Goal: Task Accomplishment & Management: Manage account settings

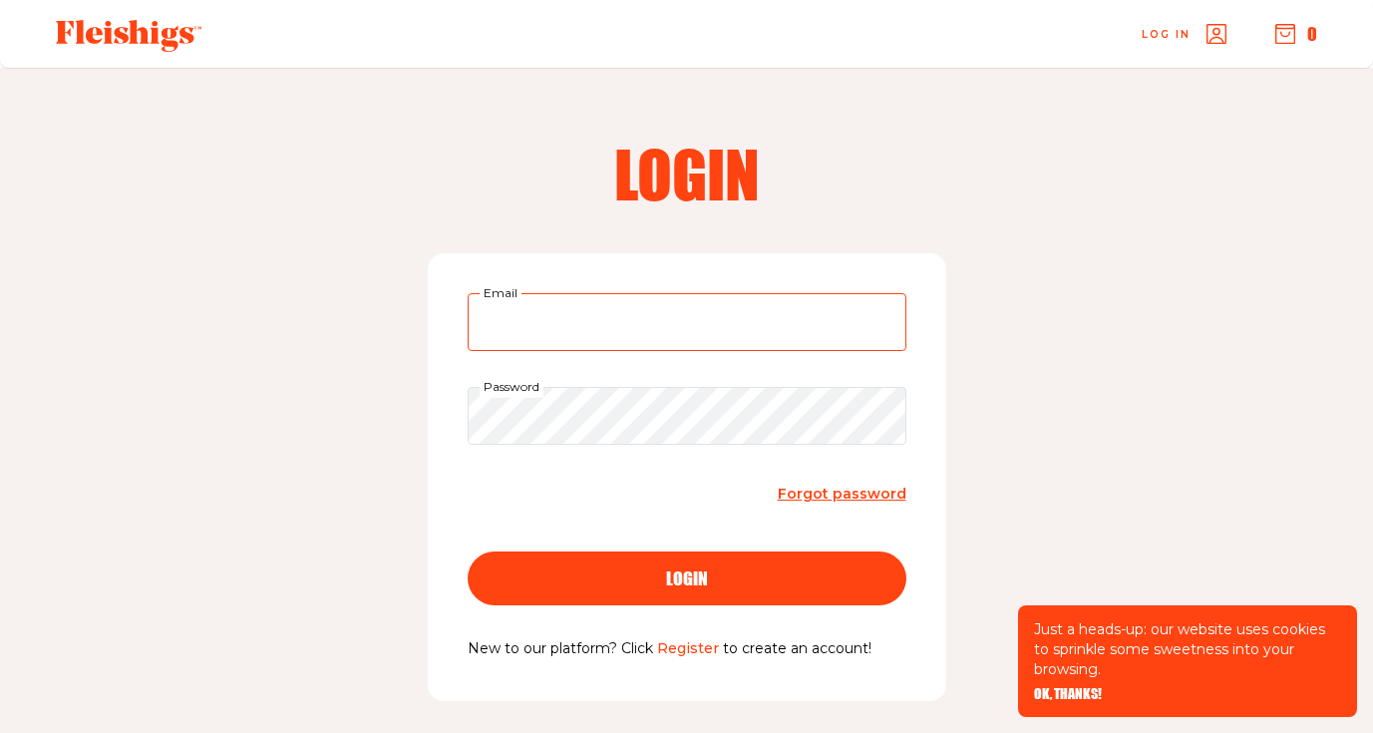
click at [577, 337] on input "Email" at bounding box center [687, 322] width 439 height 58
click at [523, 325] on input "Email" at bounding box center [687, 322] width 439 height 58
type input "aliza.m.lerman@gmail.com"
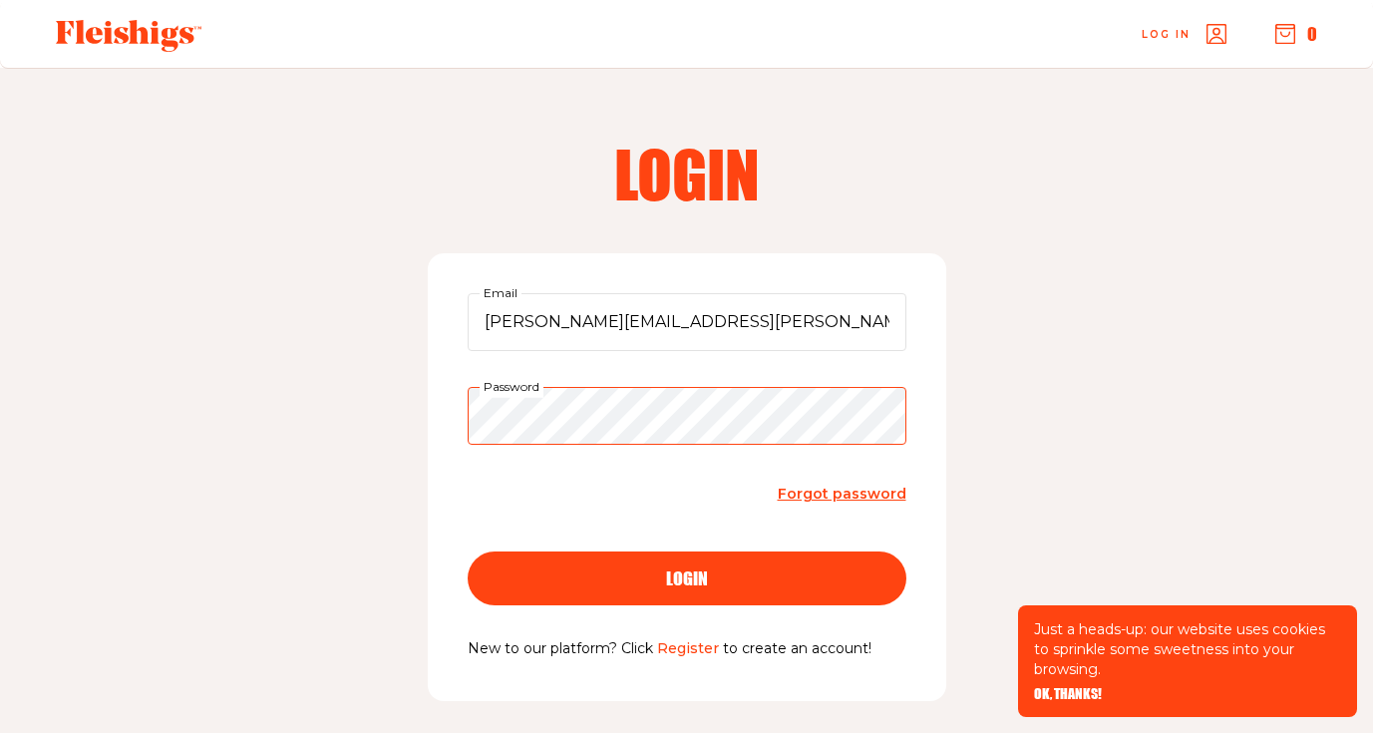
click at [468, 552] on button "login" at bounding box center [687, 579] width 439 height 54
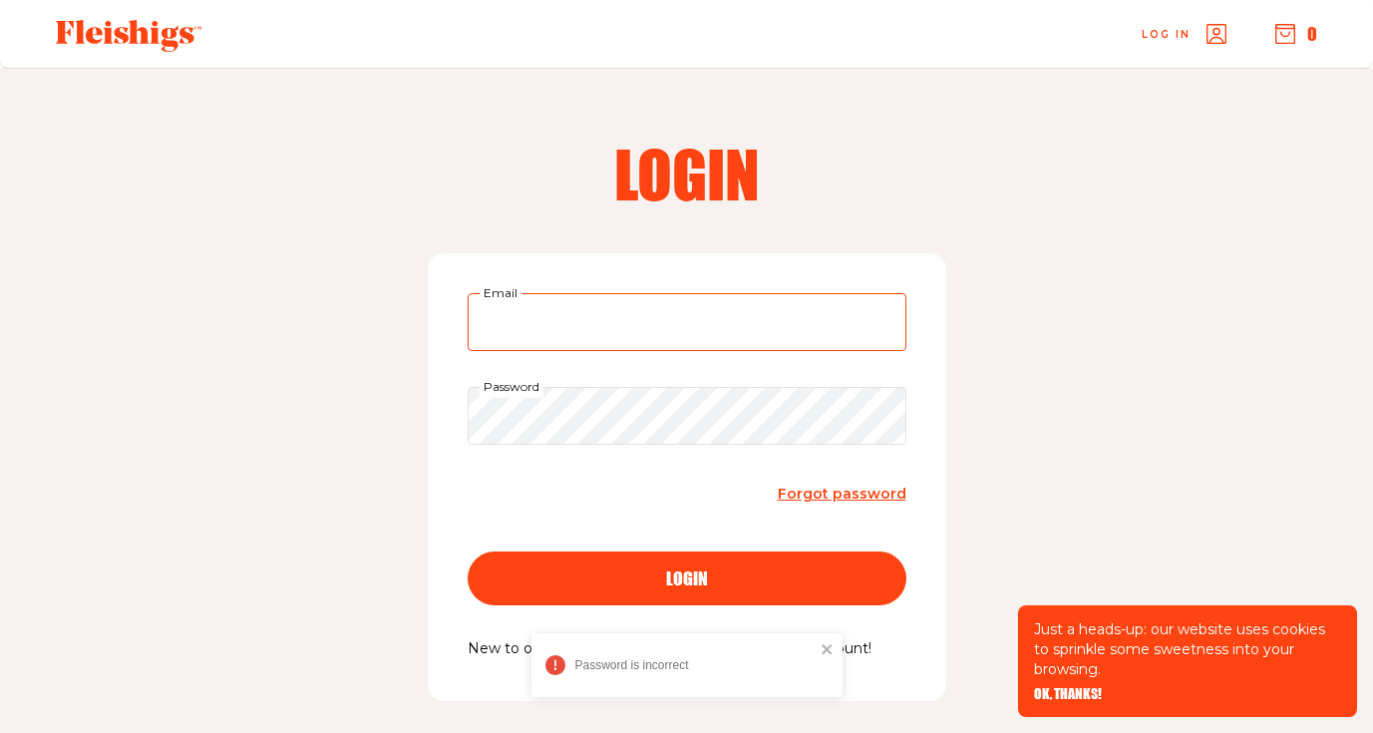
click at [765, 328] on input "Email" at bounding box center [687, 322] width 439 height 58
type input "aliza.m.lerman@gmail.com"
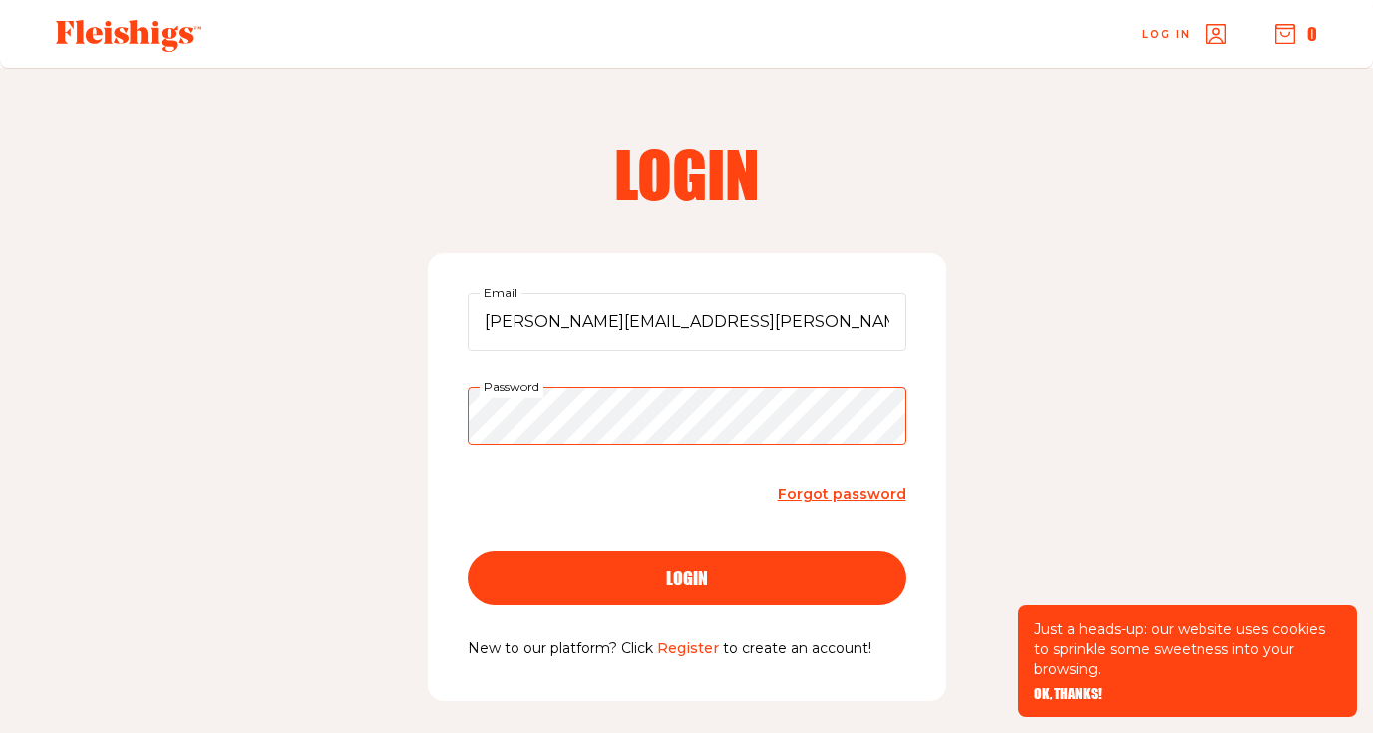
click at [468, 552] on button "login" at bounding box center [687, 579] width 439 height 54
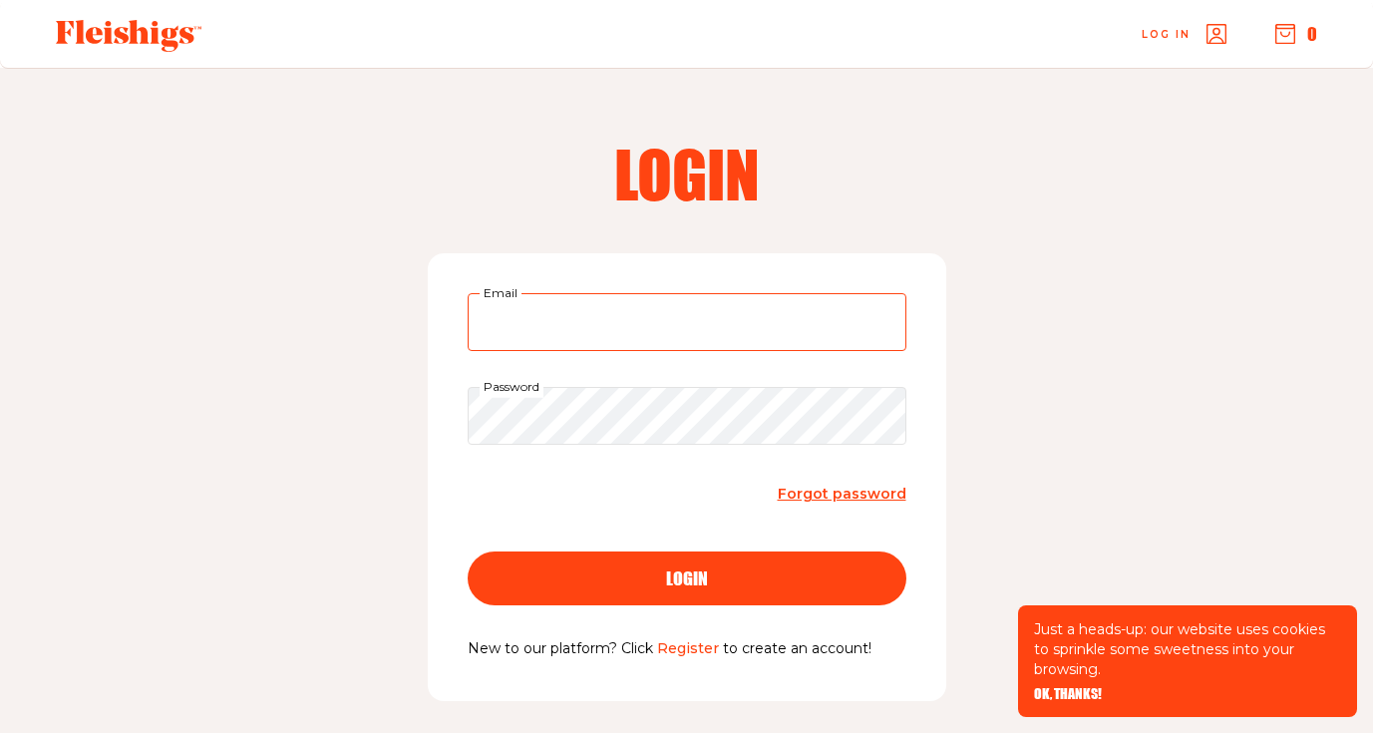
click at [705, 333] on input "Email" at bounding box center [687, 322] width 439 height 58
click at [678, 654] on link "Register" at bounding box center [688, 648] width 62 height 18
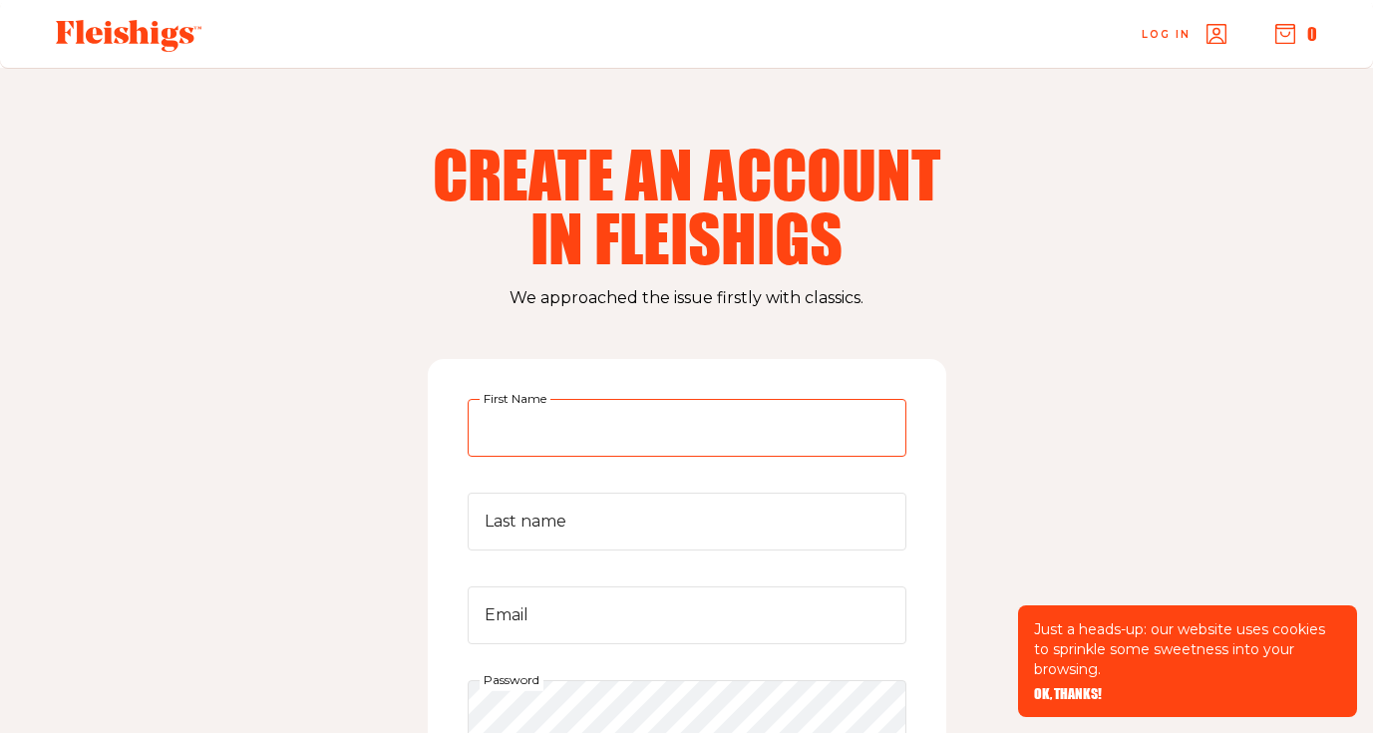
click at [515, 418] on input "First Name" at bounding box center [687, 428] width 439 height 58
type input "Aliza"
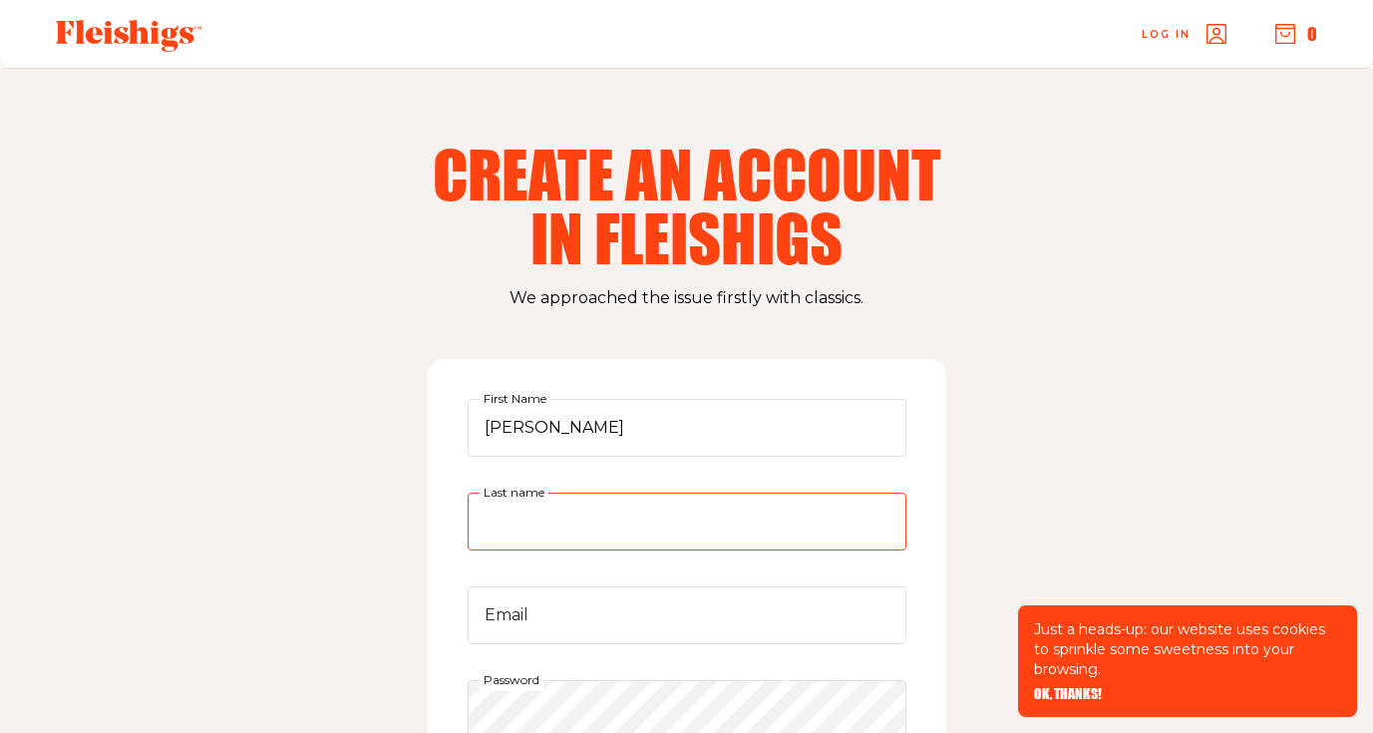
type input "Lerman"
type input "aliza.m.lerman@gmail.com"
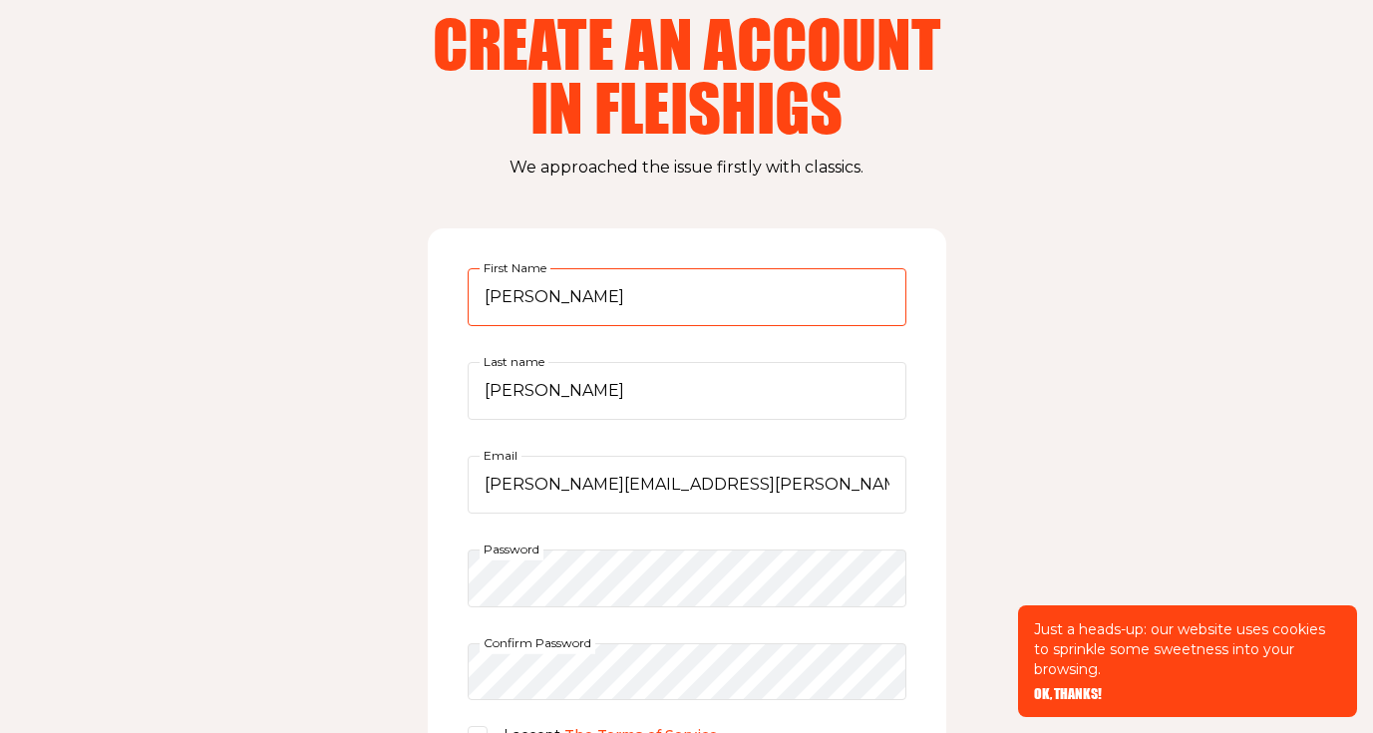
scroll to position [137, 0]
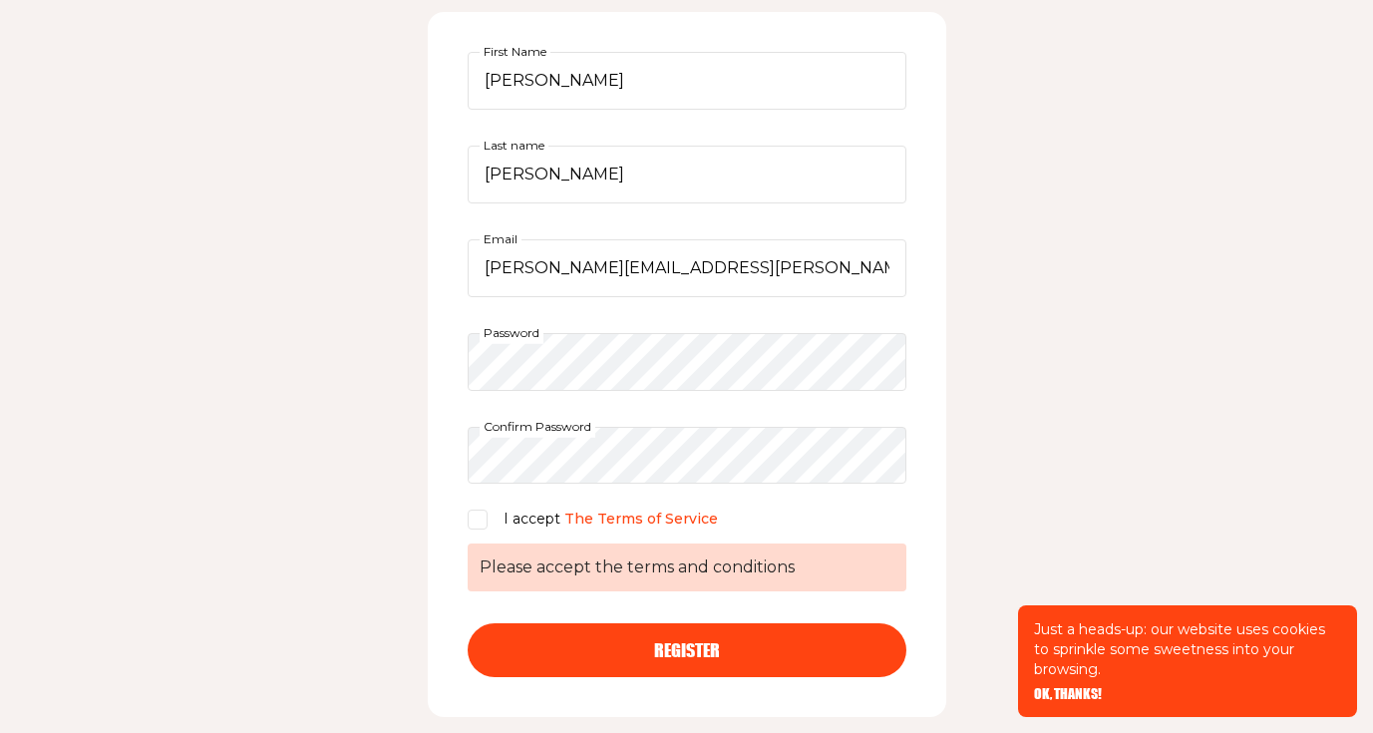
scroll to position [355, 0]
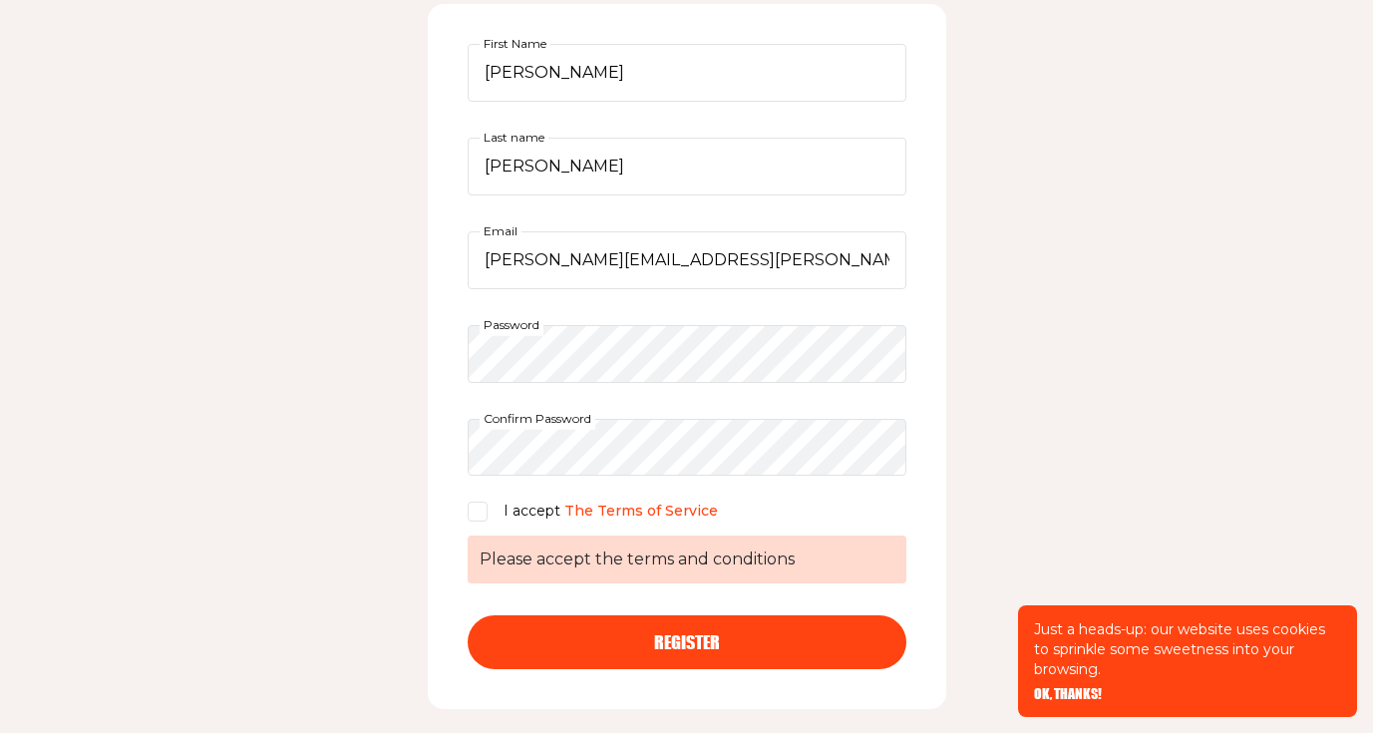
click at [499, 508] on div "I accept The Terms of Service" at bounding box center [687, 512] width 439 height 24
click at [488, 508] on input "I accept The Terms of Service Please accept the terms and conditions" at bounding box center [478, 512] width 20 height 20
checkbox input "true"
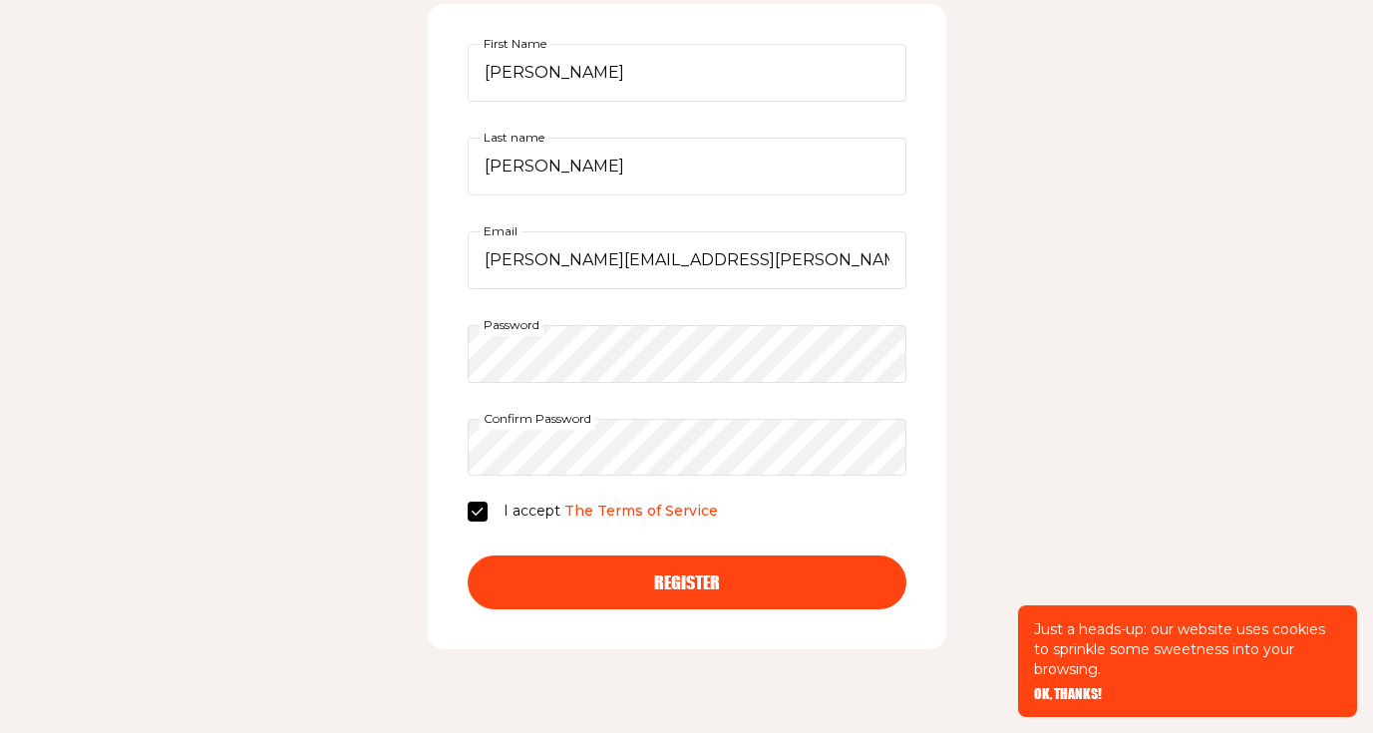
click at [543, 594] on button "Register" at bounding box center [687, 583] width 439 height 54
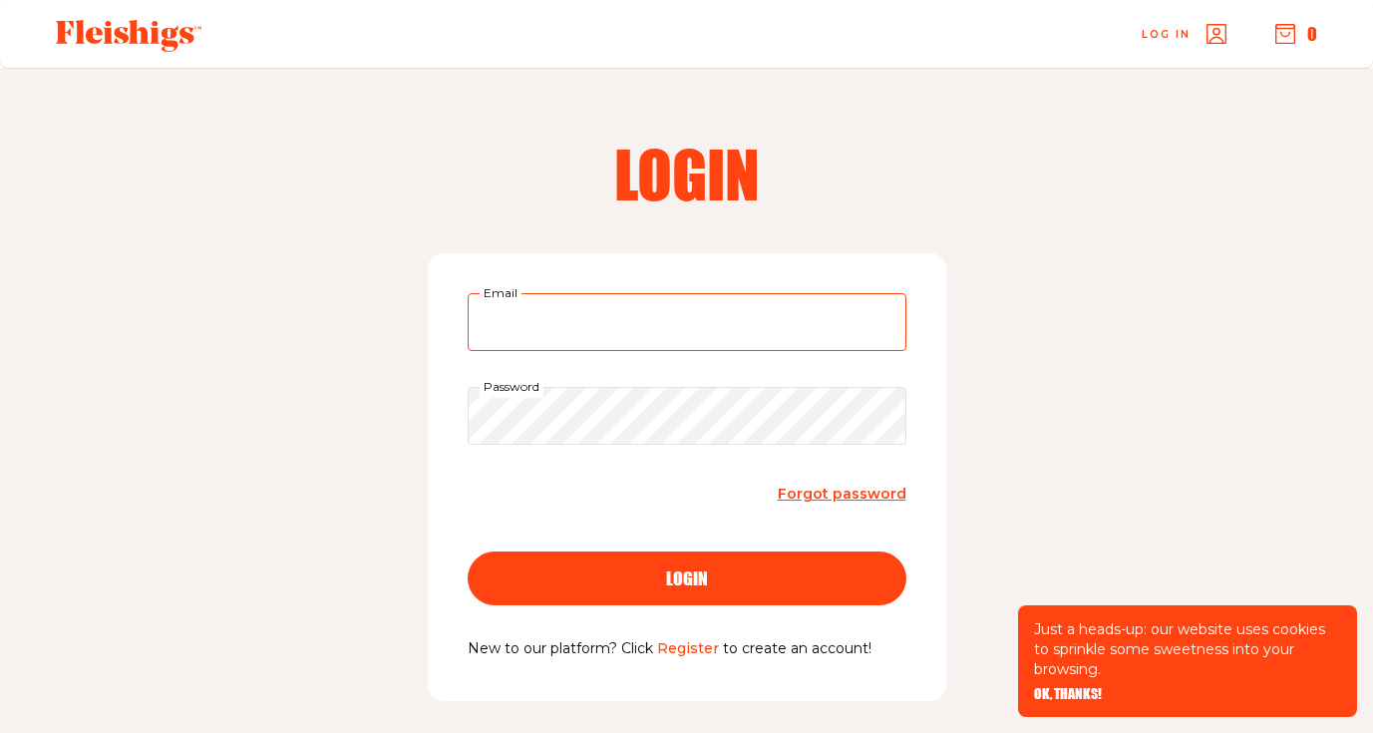
click at [731, 325] on input "Email" at bounding box center [687, 322] width 439 height 58
type input "[PERSON_NAME][EMAIL_ADDRESS][PERSON_NAME][DOMAIN_NAME]"
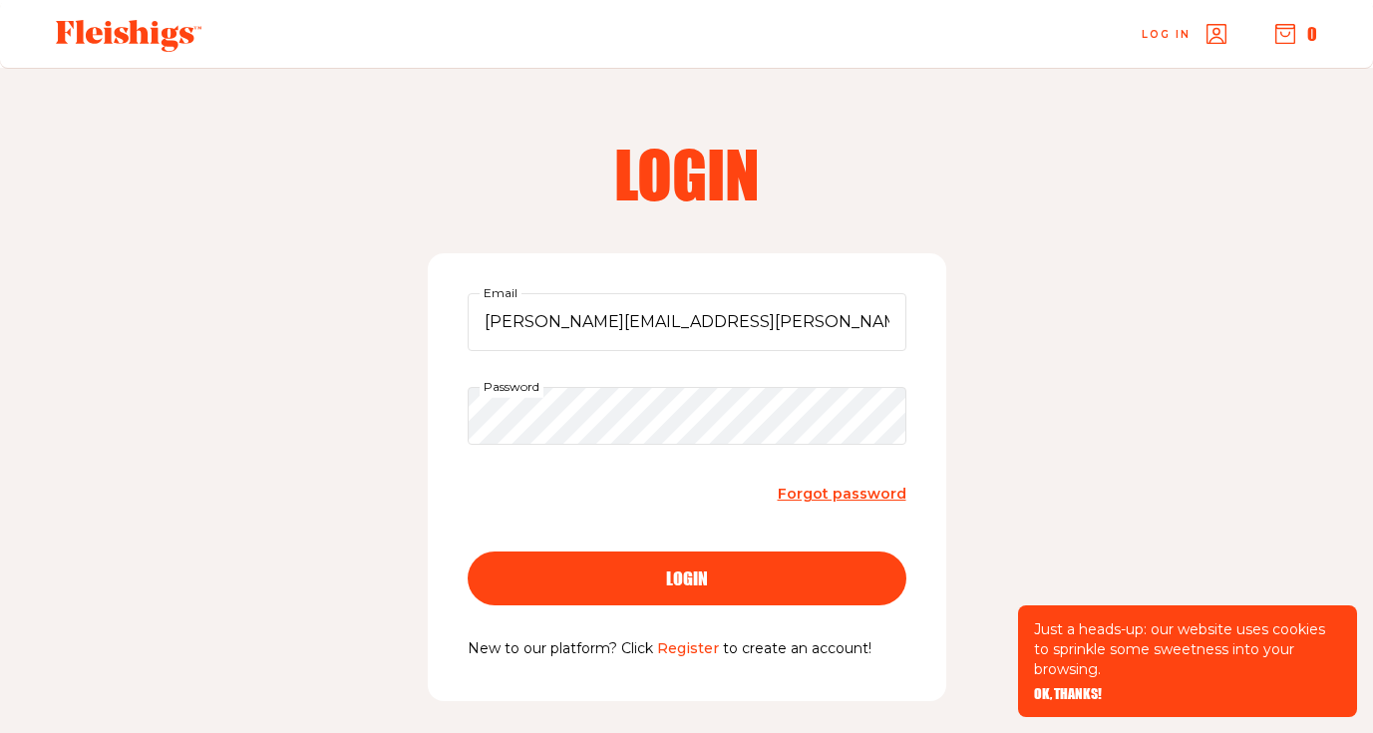
click at [840, 495] on span "Forgot password" at bounding box center [842, 494] width 129 height 18
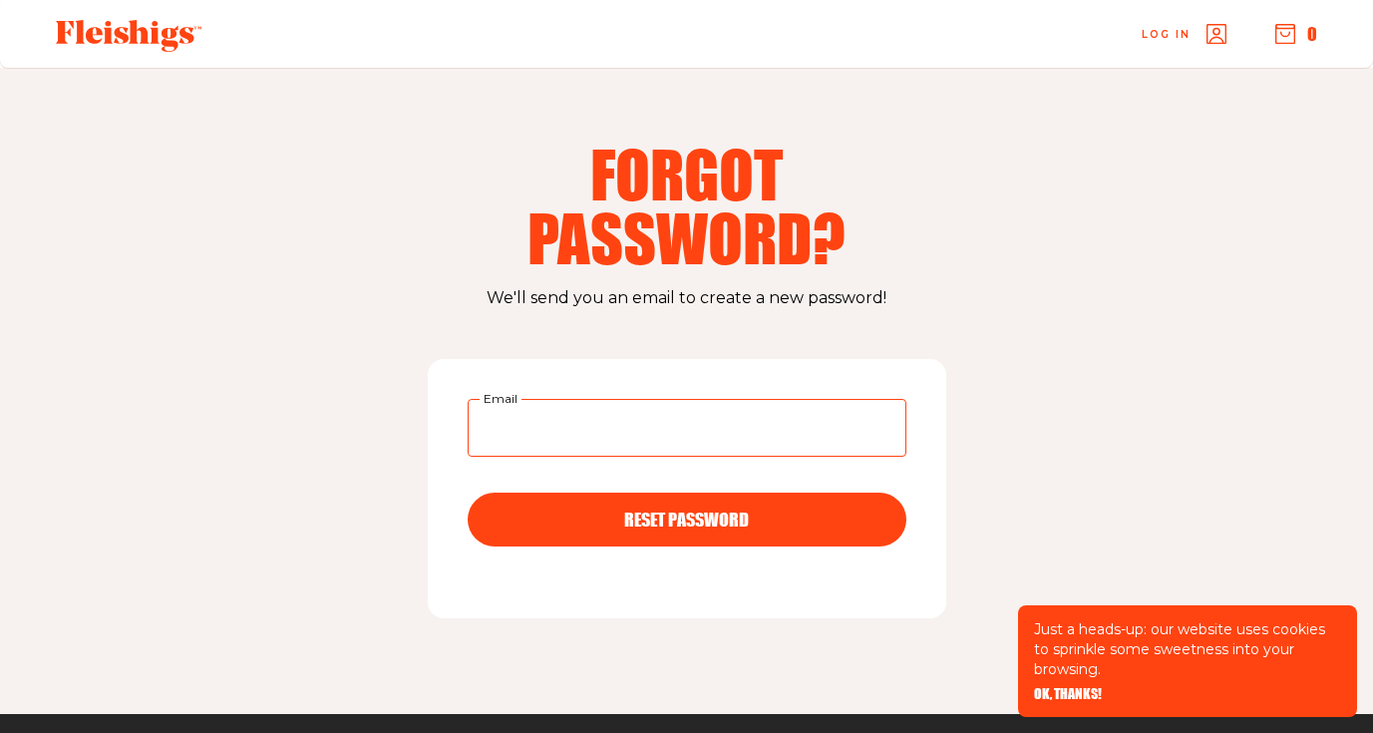
click at [793, 435] on input "Email" at bounding box center [687, 428] width 439 height 58
type input "[PERSON_NAME][EMAIL_ADDRESS][PERSON_NAME][DOMAIN_NAME]"
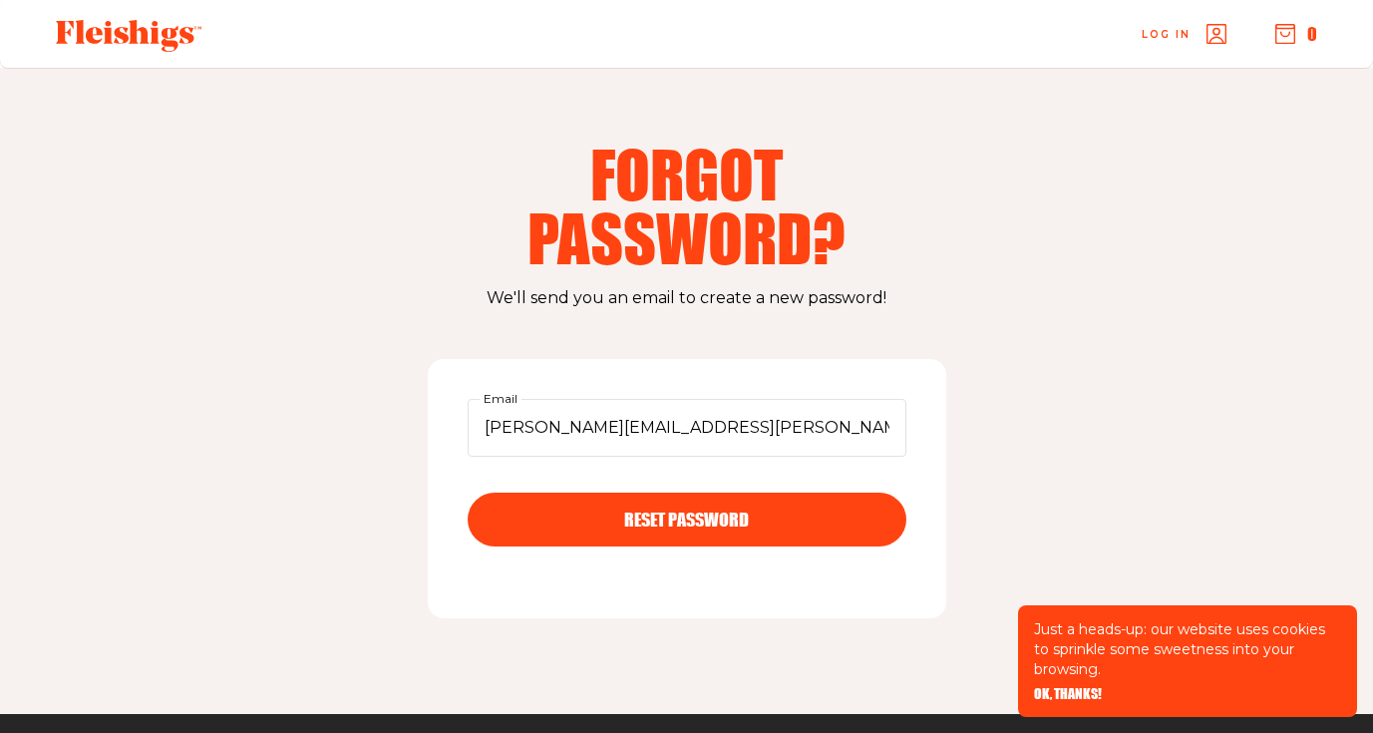
click at [750, 521] on div "RESET PASSWORD" at bounding box center [687, 520] width 359 height 18
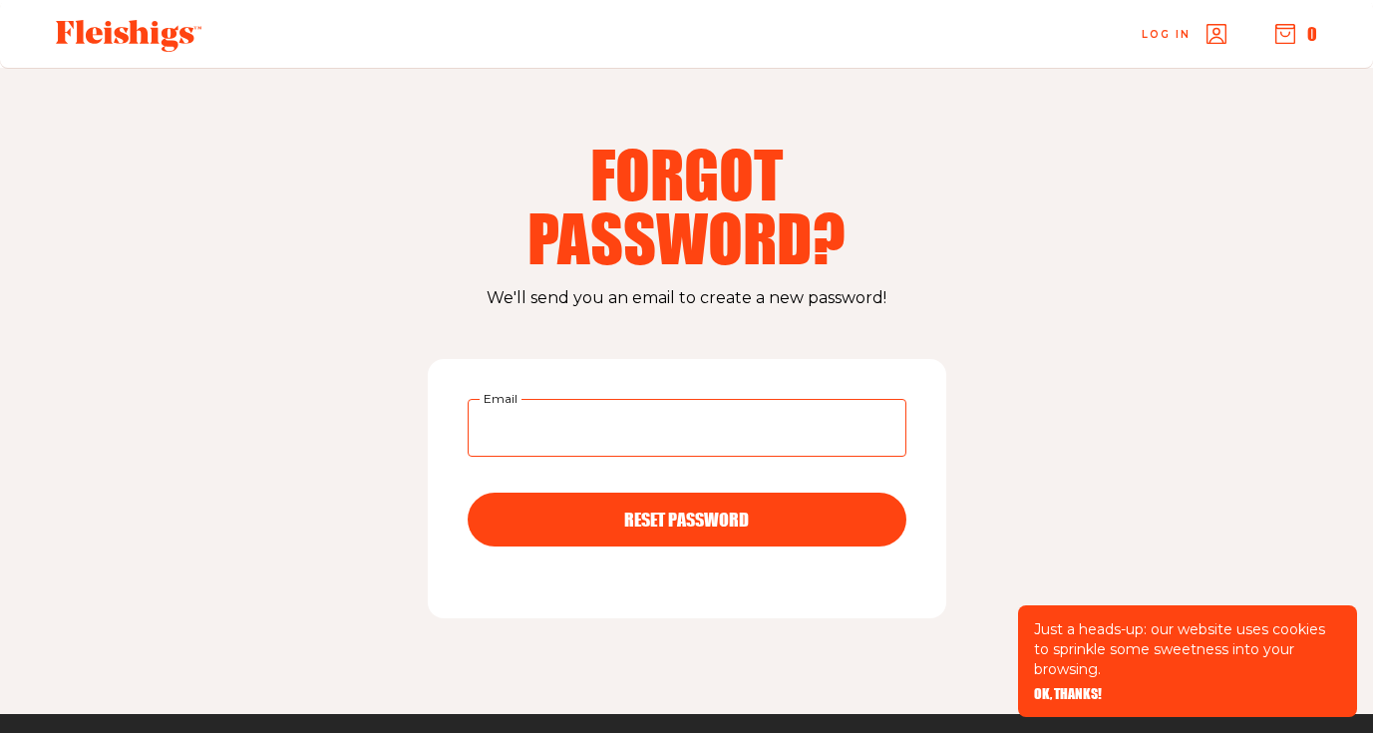
click at [746, 414] on input "Email" at bounding box center [687, 428] width 439 height 58
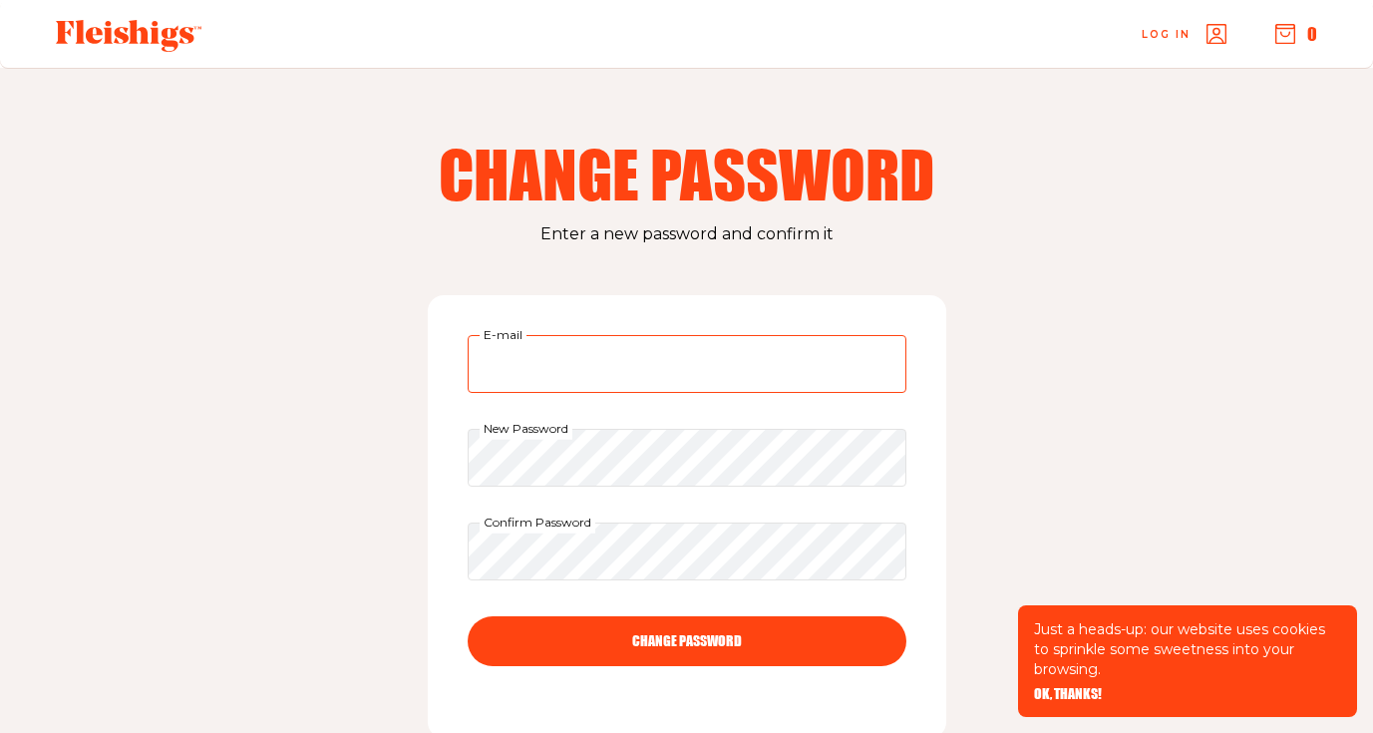
click at [634, 386] on input "E-mail" at bounding box center [687, 364] width 439 height 58
type input "aliza.m.lerman@gmail.com"
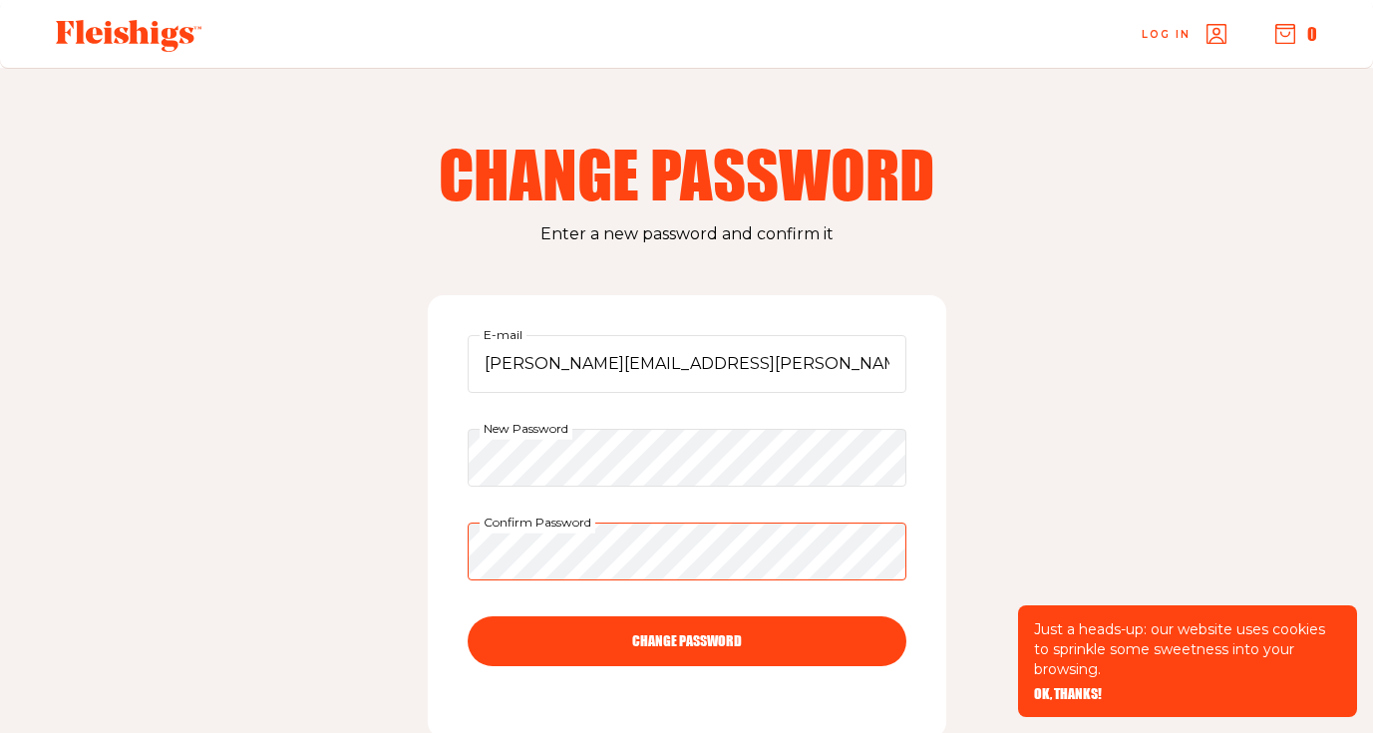
click at [468, 616] on button "CHANGE PASSWORD" at bounding box center [687, 641] width 439 height 50
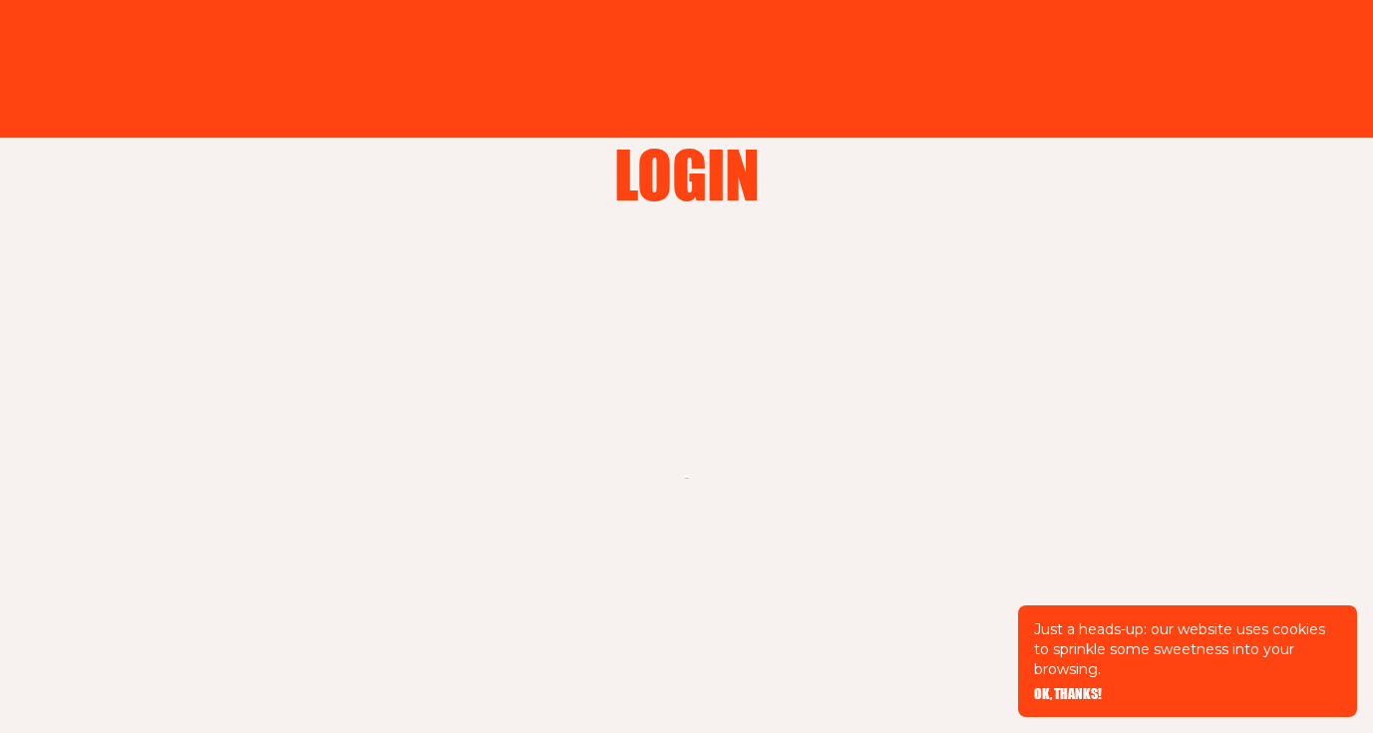
type input "aliza.m.lerman@gmail.com"
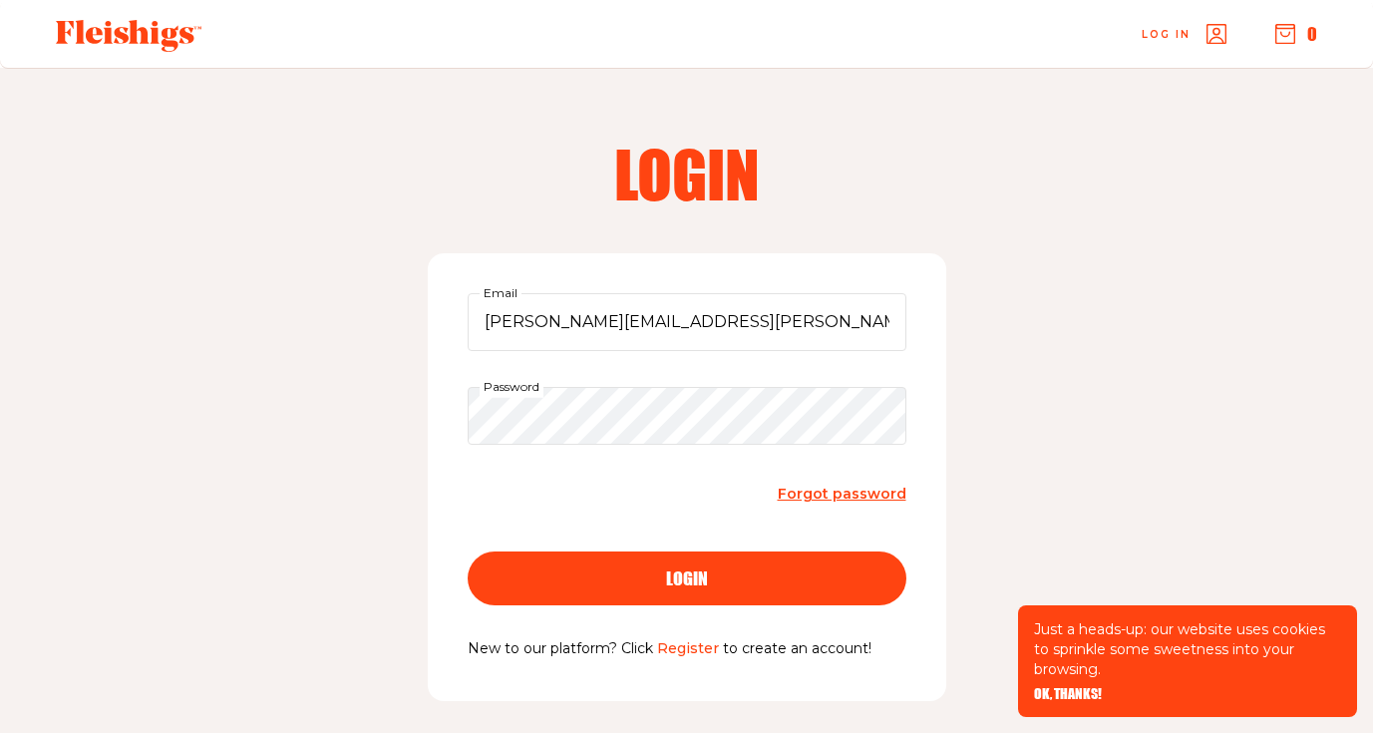
click at [625, 587] on button "login" at bounding box center [687, 579] width 439 height 54
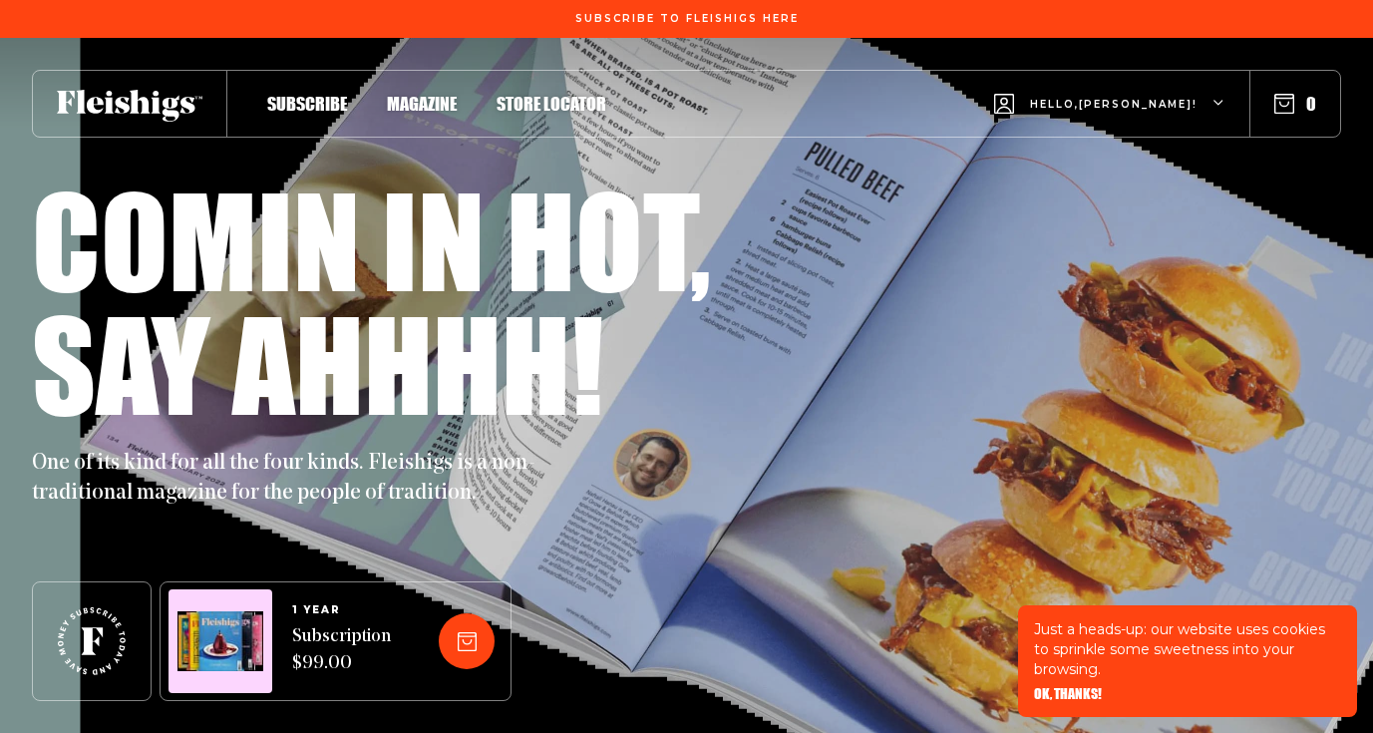
click at [1153, 123] on span "Hello, [PERSON_NAME] !" at bounding box center [1114, 120] width 168 height 47
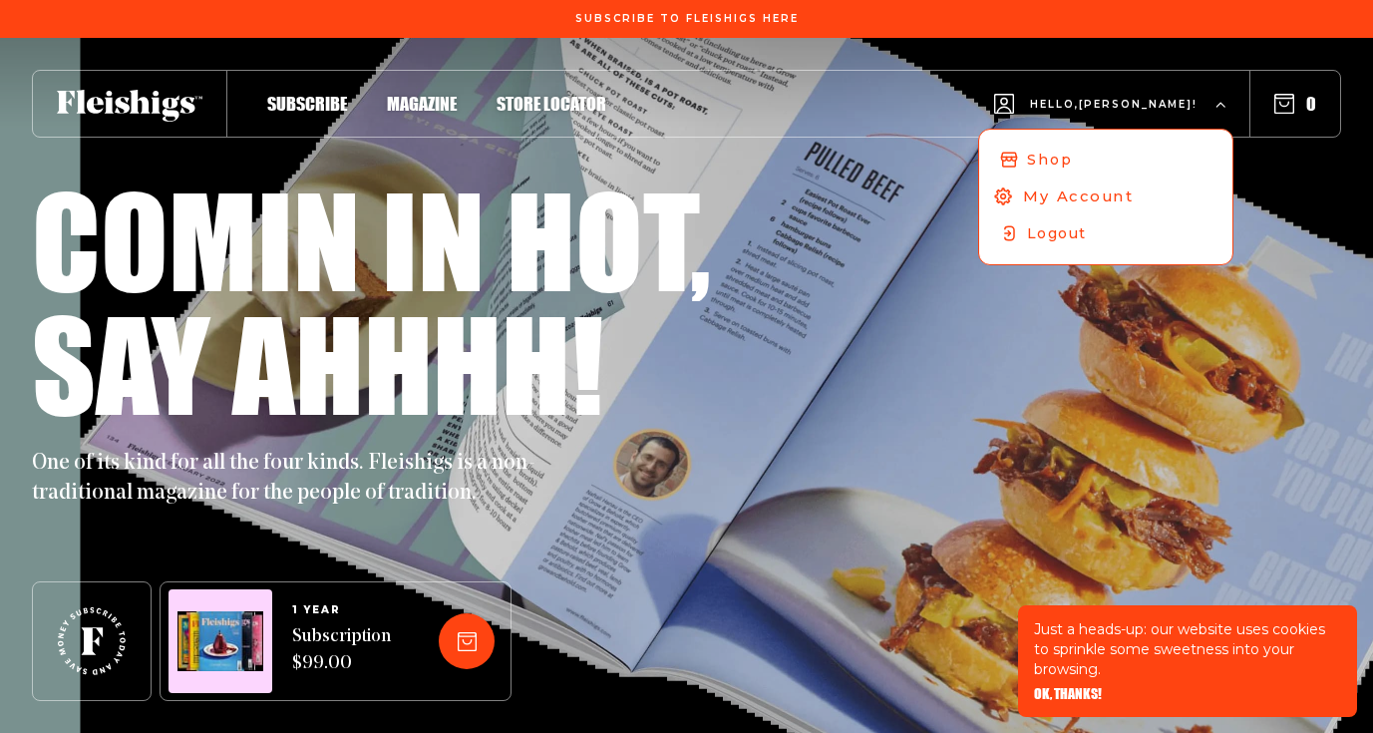
click at [1115, 197] on span "My Account" at bounding box center [1078, 197] width 111 height 22
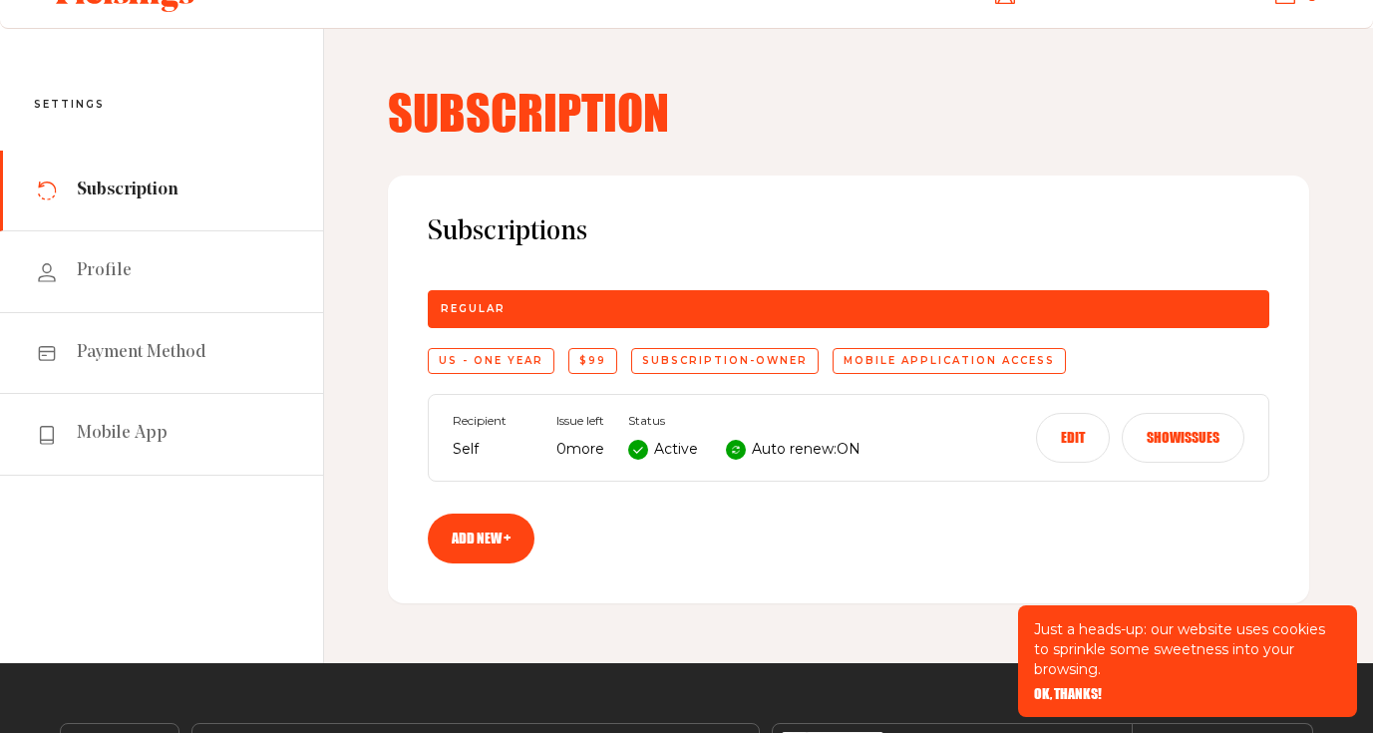
scroll to position [44, 0]
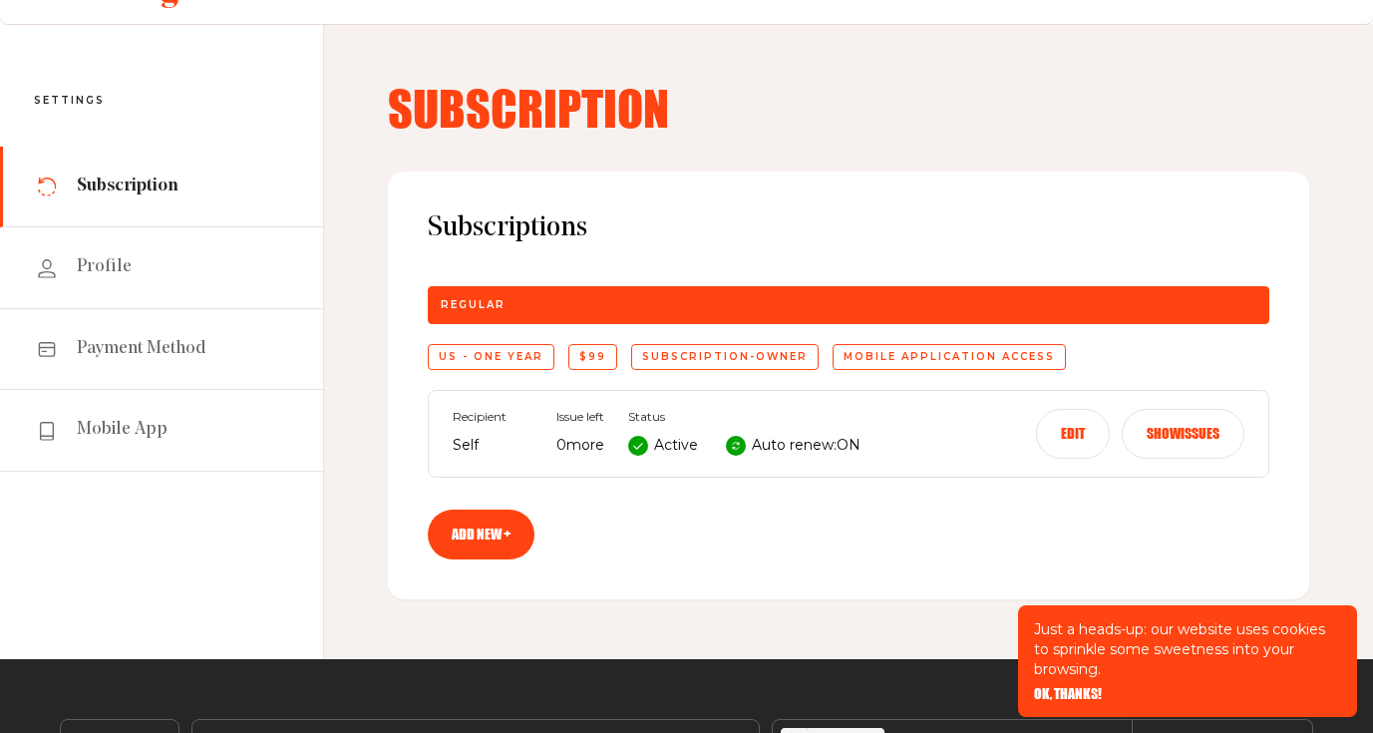
click at [800, 460] on div "Recipient Self Issue left 0 more Status Active Auto renew: ON Edit Show issues" at bounding box center [849, 434] width 842 height 88
click at [1074, 439] on button "Edit" at bounding box center [1073, 434] width 74 height 50
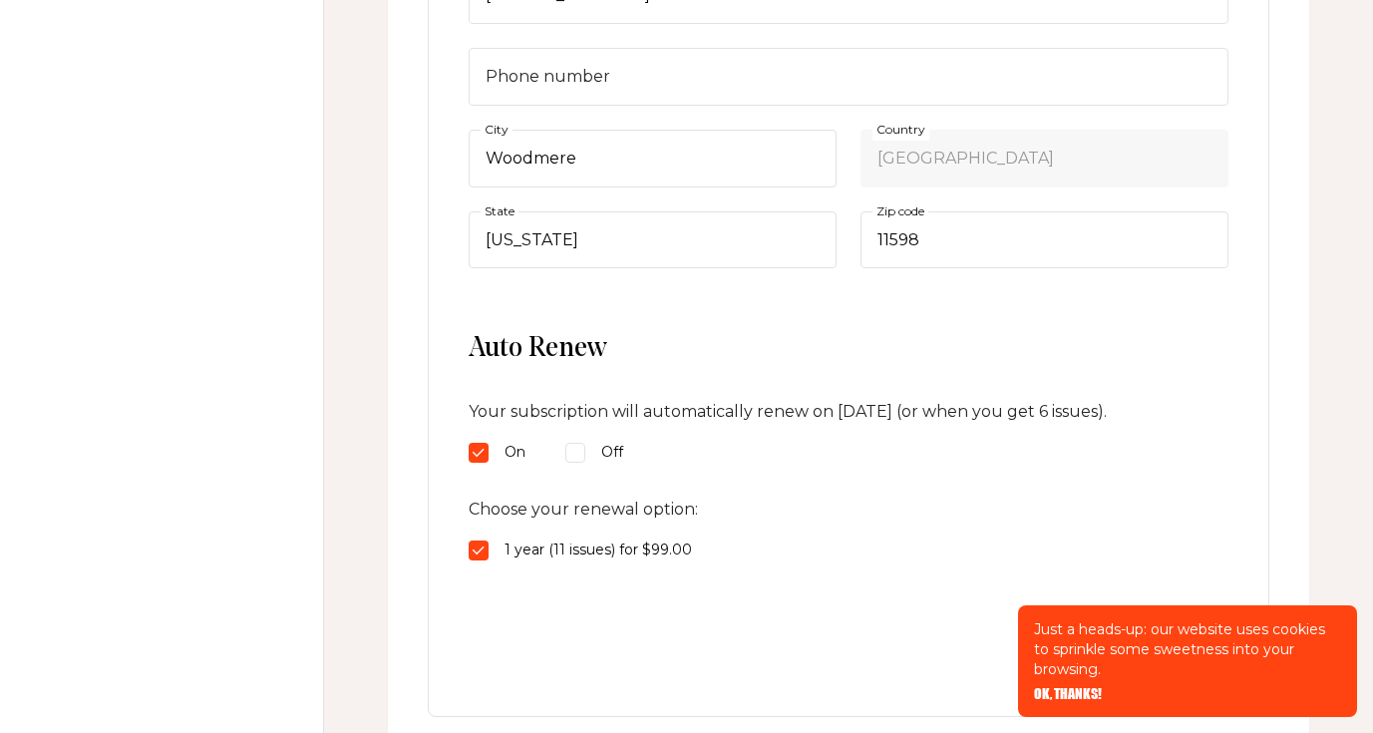
scroll to position [735, 0]
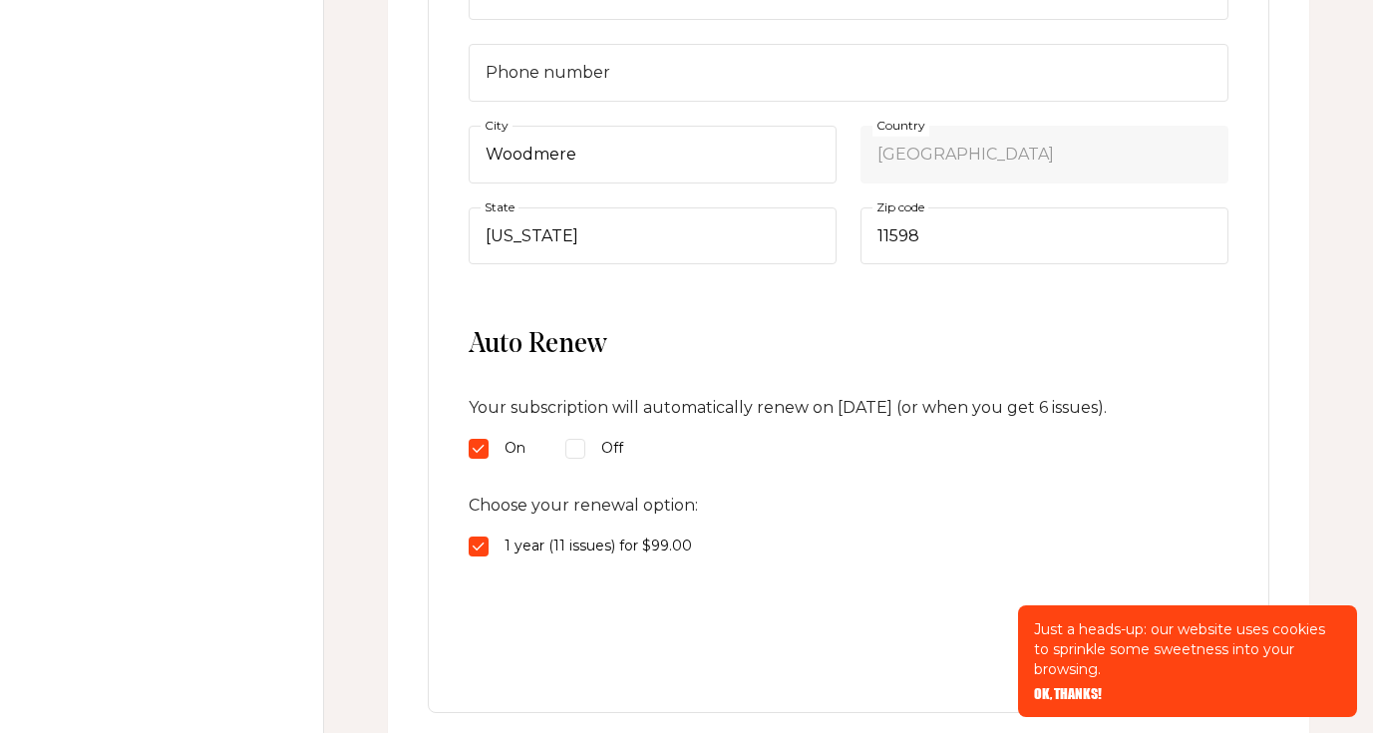
click at [576, 460] on div "Off" at bounding box center [594, 449] width 58 height 24
click at [576, 459] on input "Off" at bounding box center [575, 449] width 20 height 20
radio input "true"
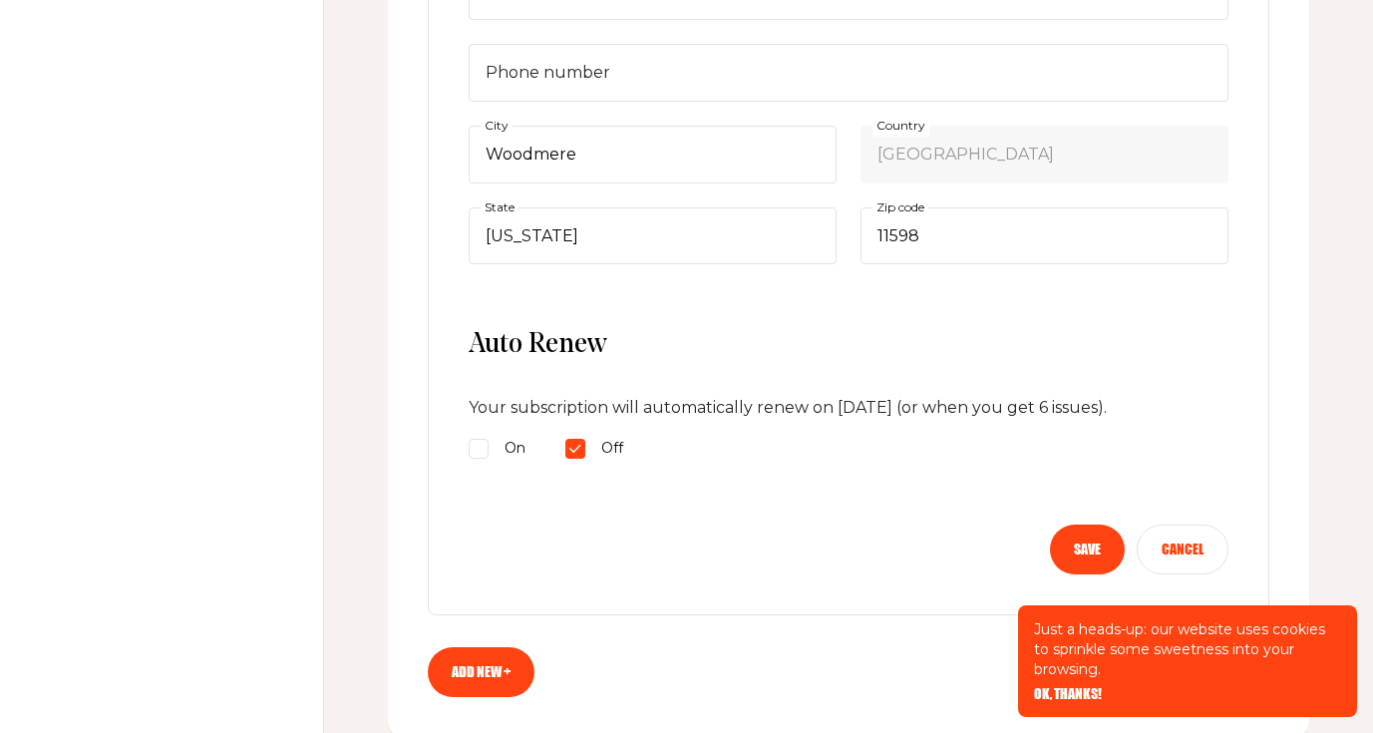
click at [1082, 560] on button "Save" at bounding box center [1087, 550] width 75 height 50
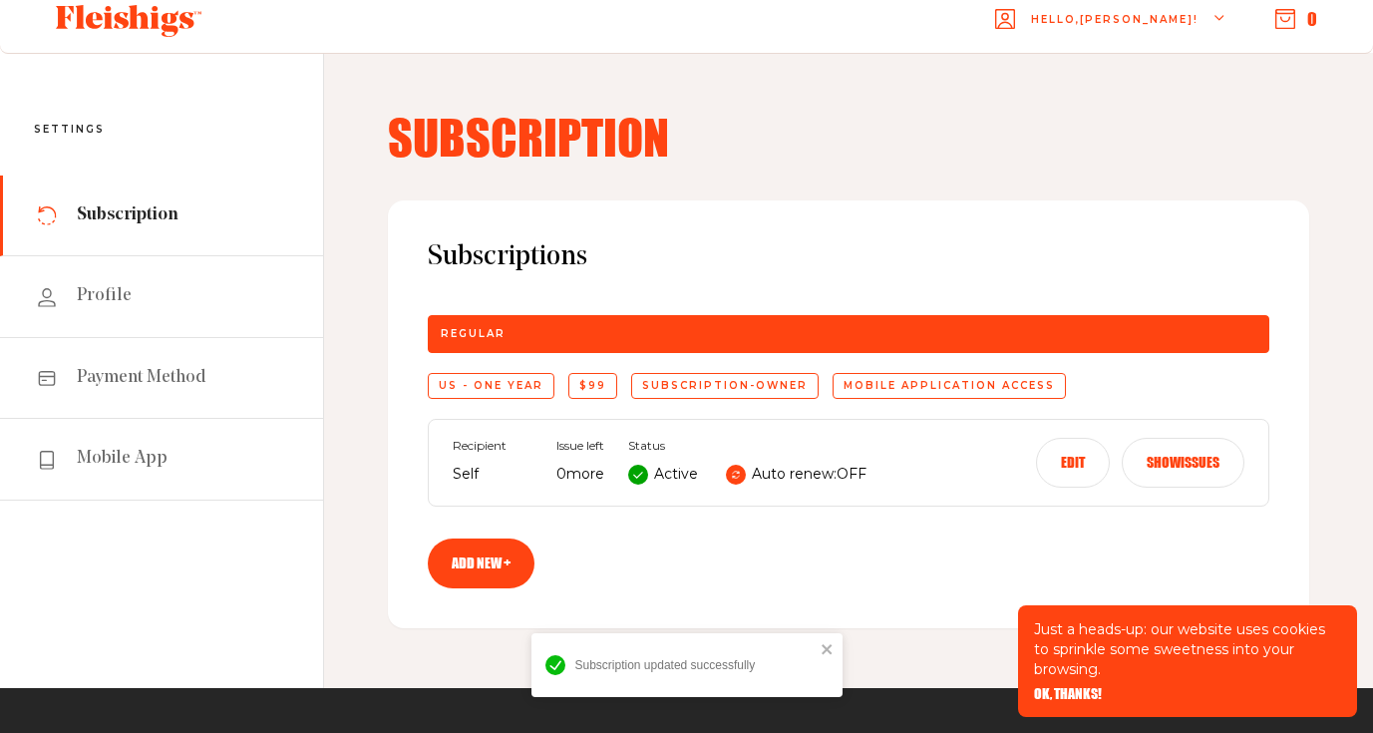
scroll to position [0, 0]
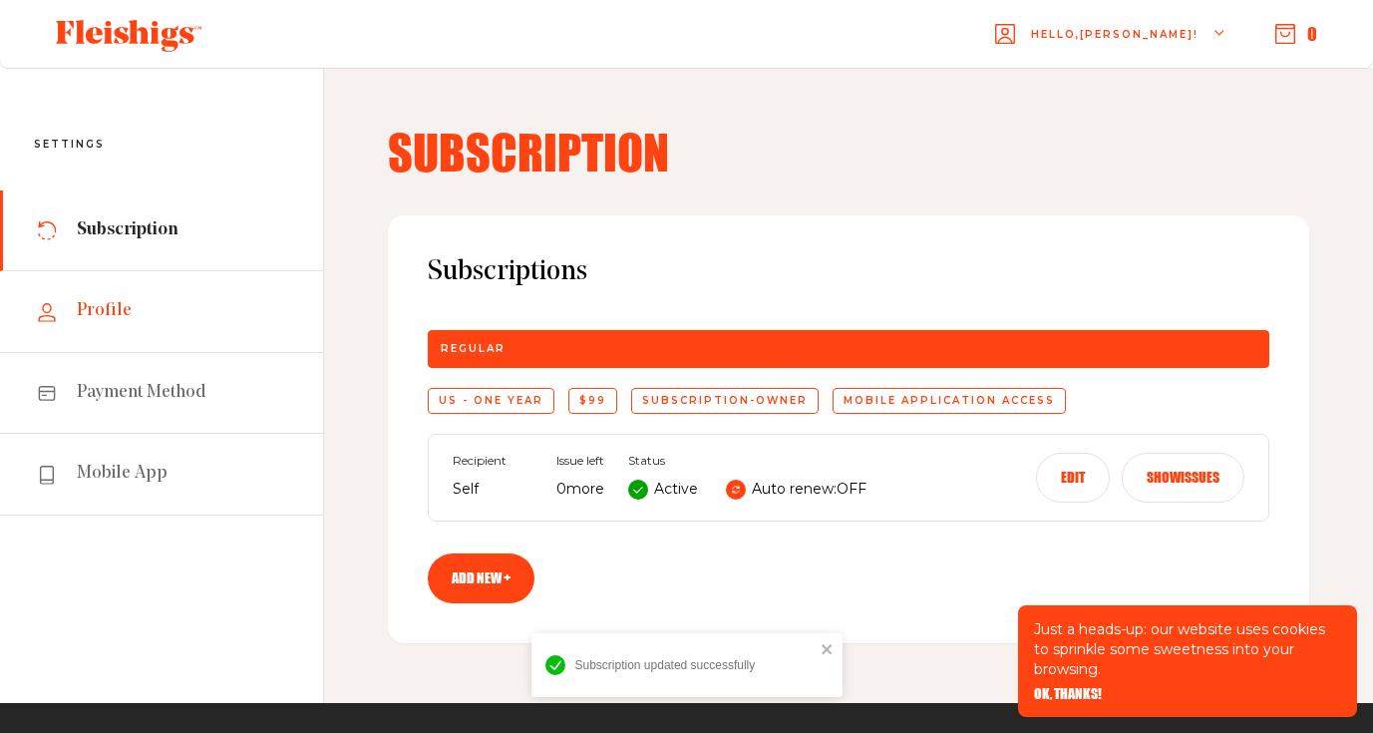
click at [213, 310] on link "Profile" at bounding box center [161, 311] width 323 height 81
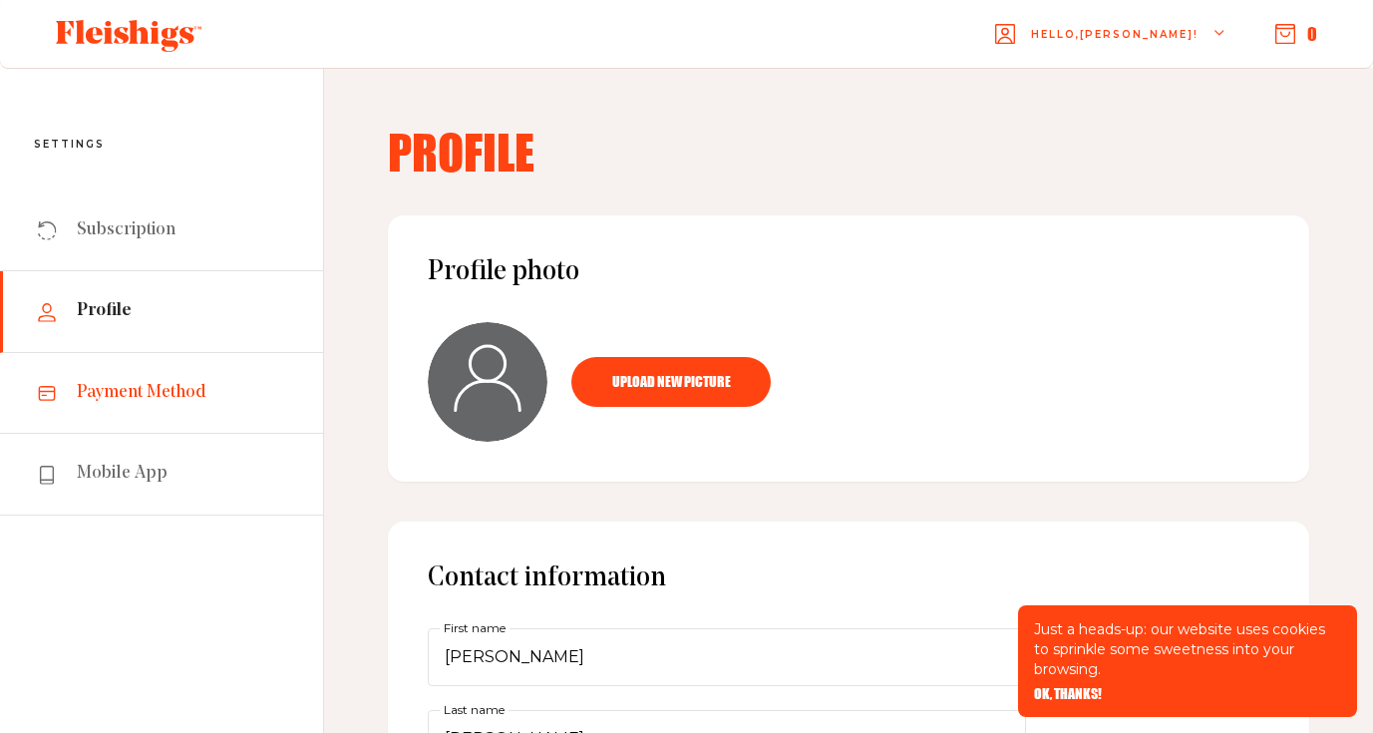
click at [144, 405] on link "Payment Method" at bounding box center [161, 393] width 323 height 81
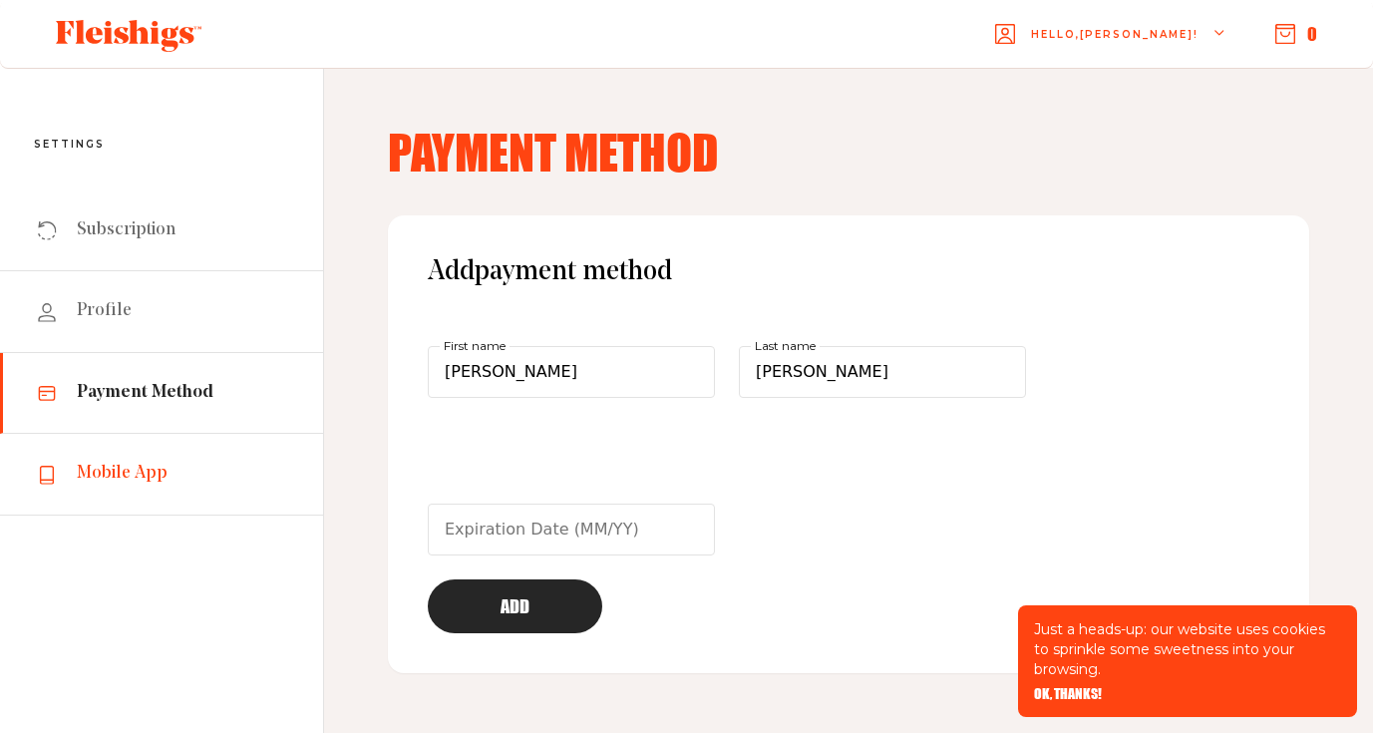
click at [152, 459] on link "Mobile App" at bounding box center [161, 474] width 323 height 81
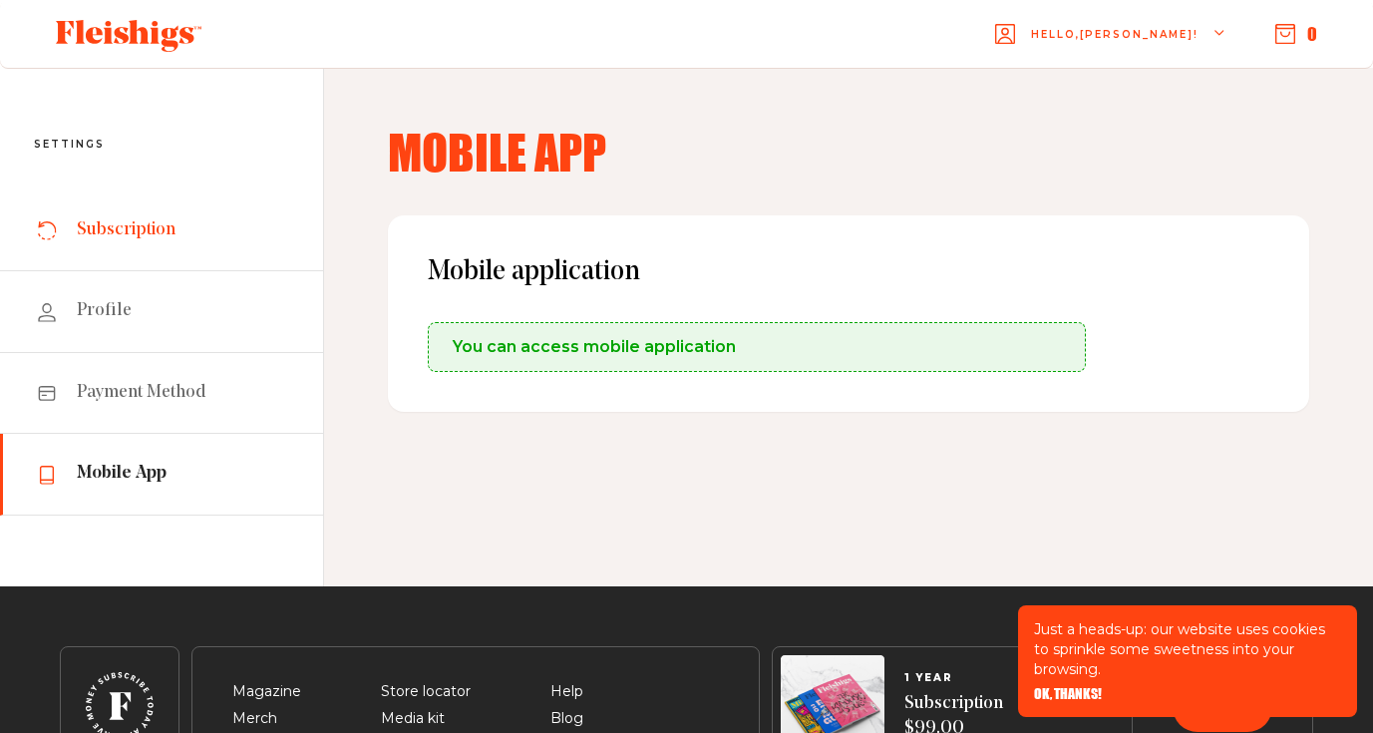
click at [207, 230] on link "Subscription" at bounding box center [161, 230] width 323 height 81
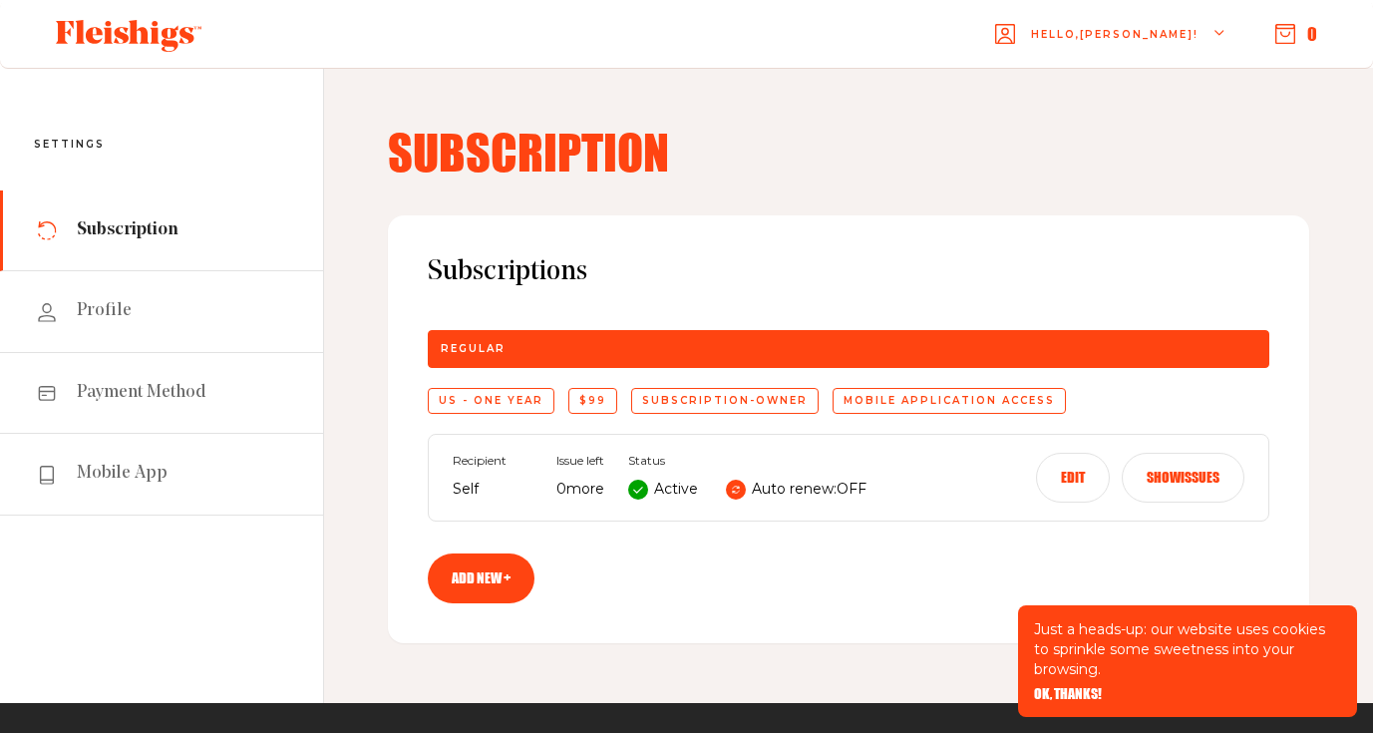
click at [1077, 473] on button "Edit" at bounding box center [1073, 478] width 74 height 50
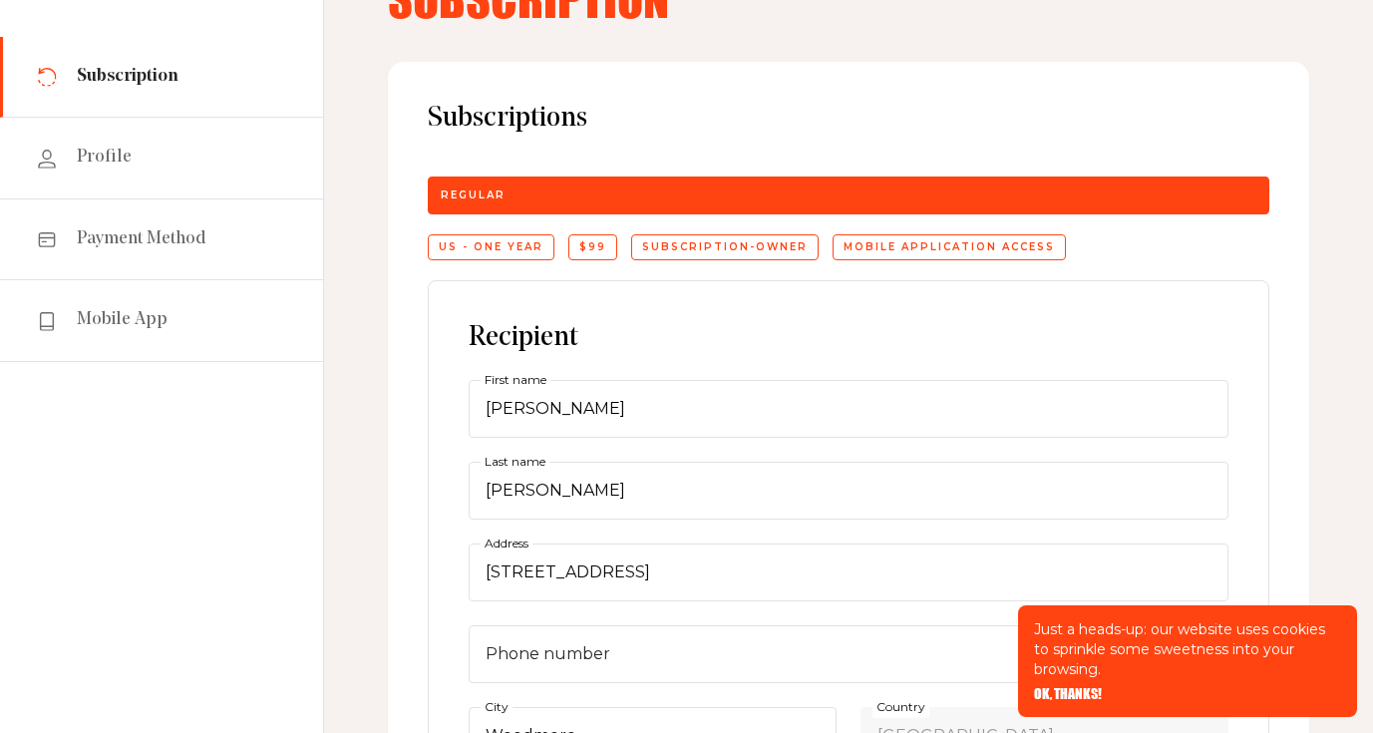
scroll to position [816, 0]
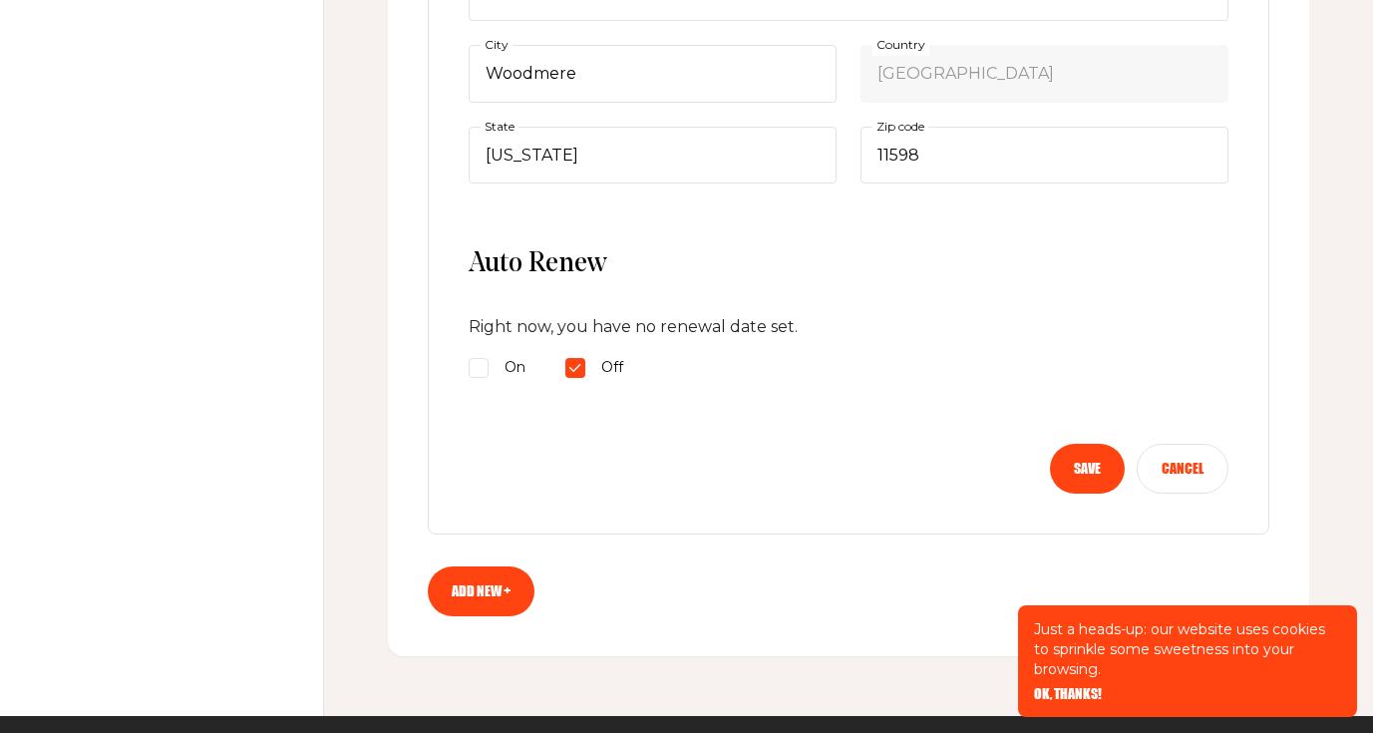
click at [1189, 463] on button "Cancel" at bounding box center [1183, 469] width 92 height 50
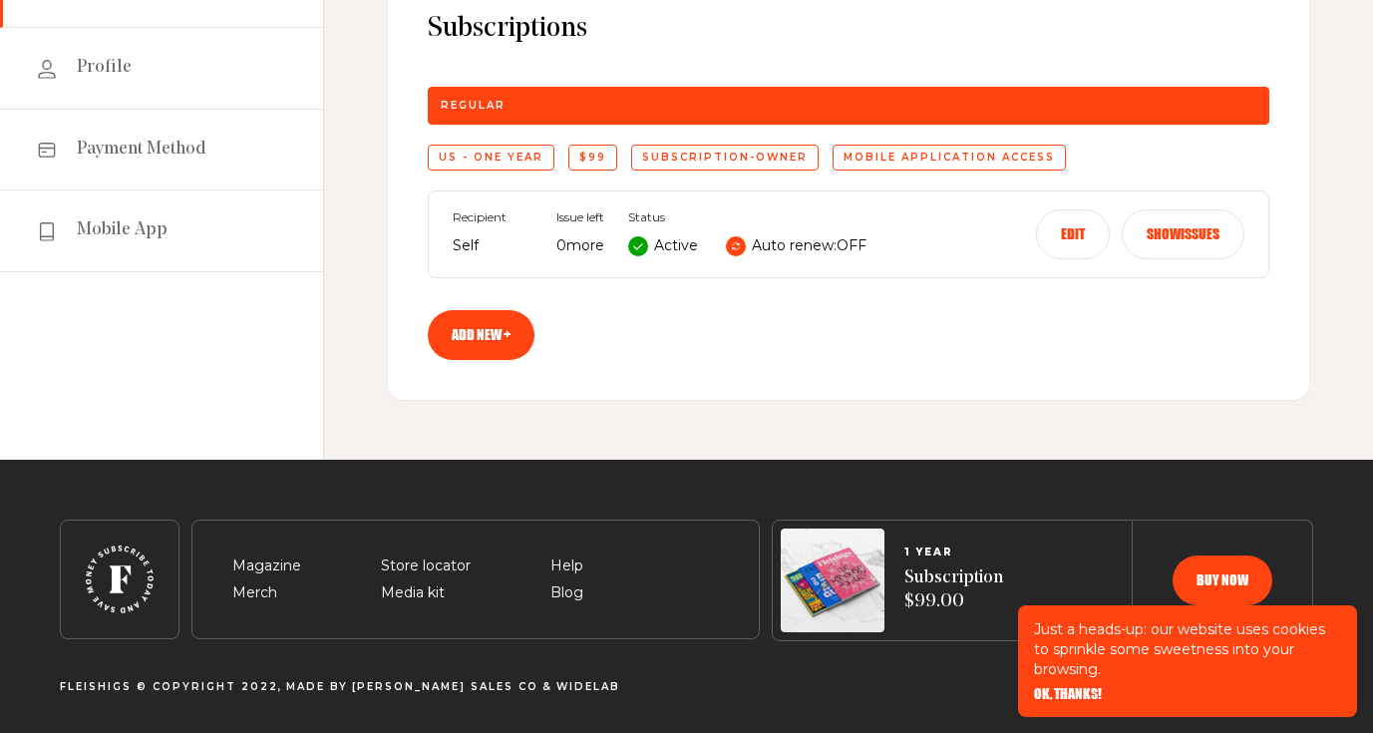
scroll to position [243, 0]
click at [1172, 251] on button "Show issues" at bounding box center [1183, 234] width 123 height 50
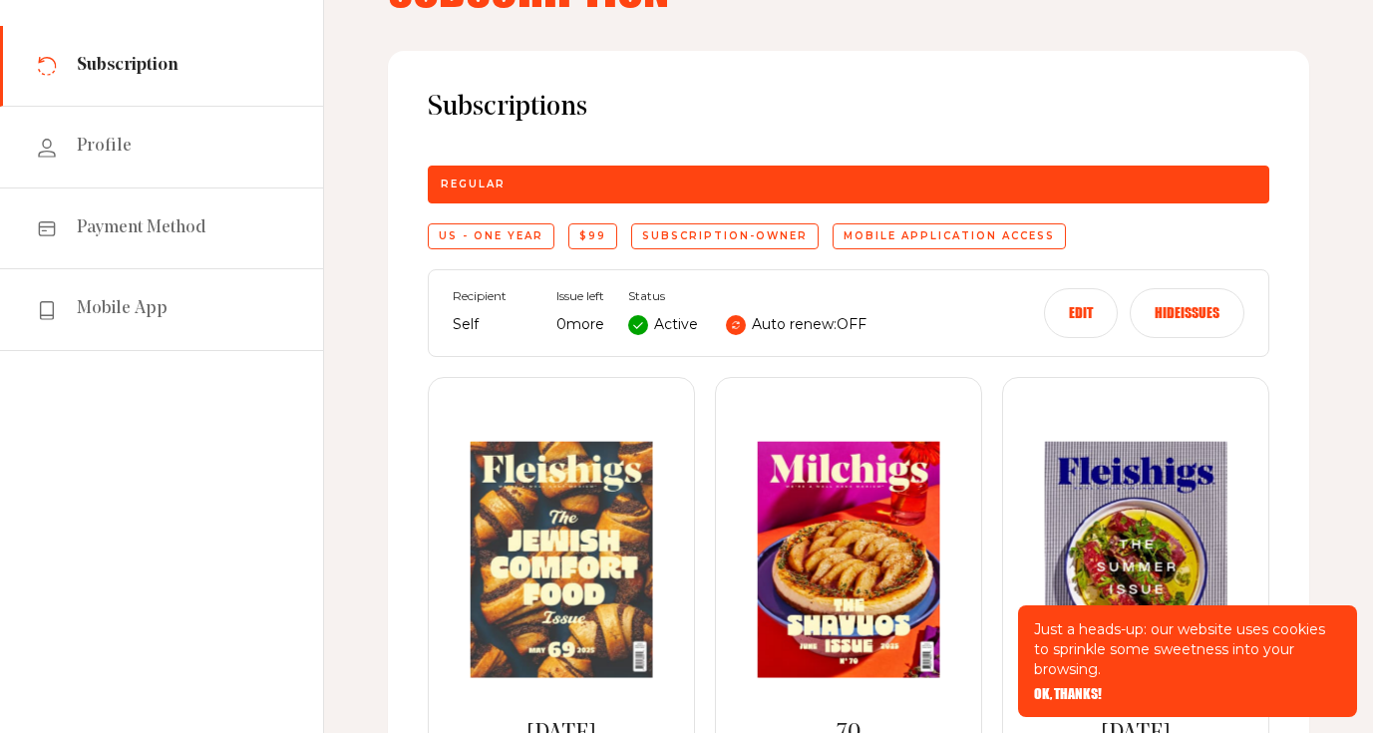
scroll to position [0, 0]
